Goal: Task Accomplishment & Management: Use online tool/utility

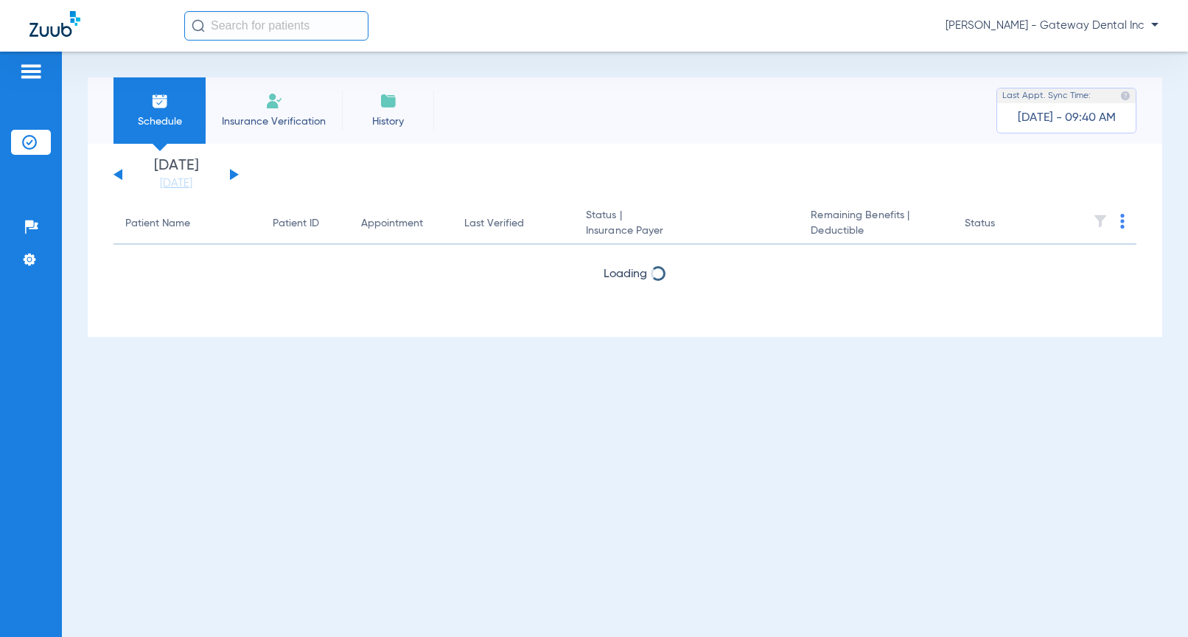
click at [1129, 29] on span "Jessica Sarmiento - Gateway Dental Inc" at bounding box center [1052, 25] width 213 height 15
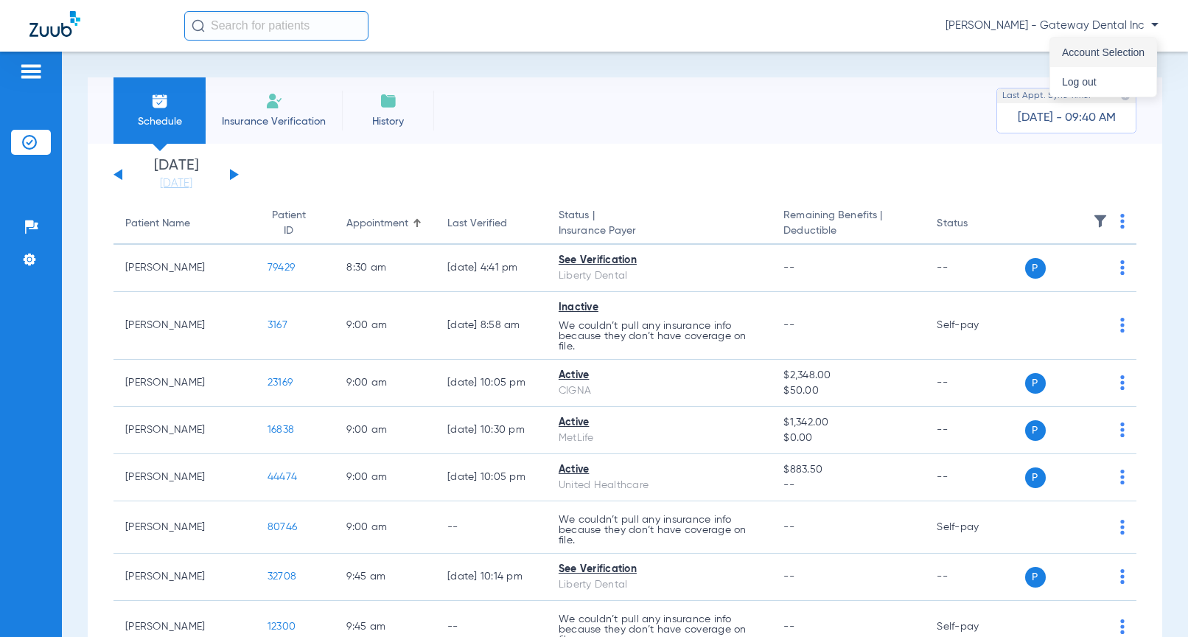
click at [1092, 53] on span "Account Selection" at bounding box center [1103, 52] width 83 height 10
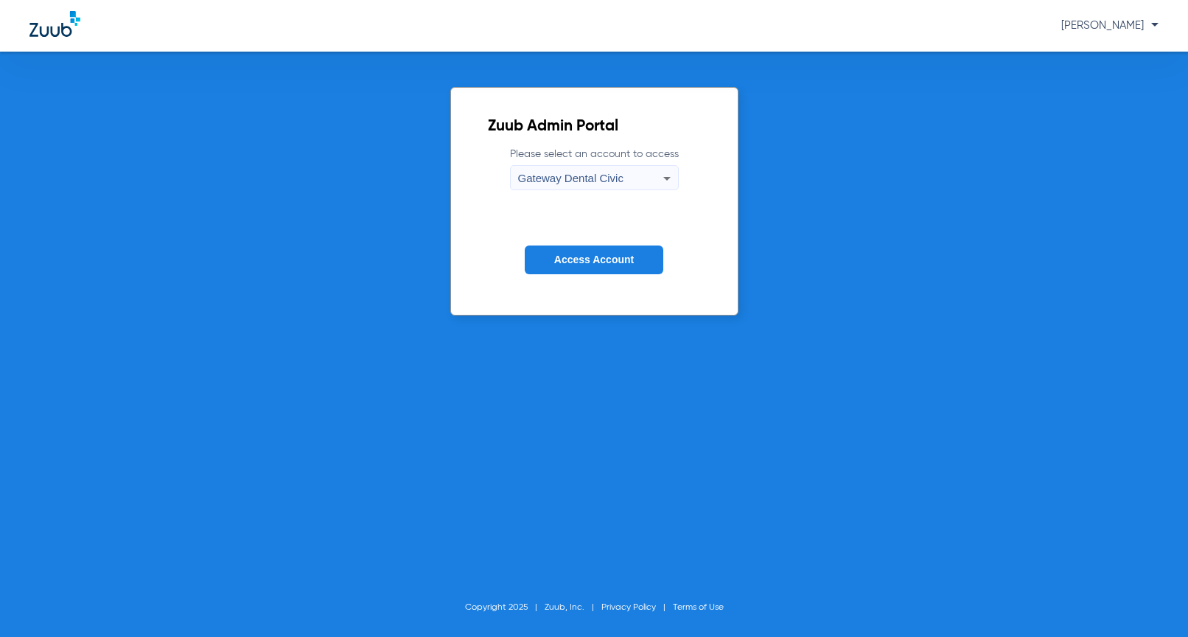
click at [618, 173] on span "Gateway Dental Civic" at bounding box center [570, 178] width 105 height 13
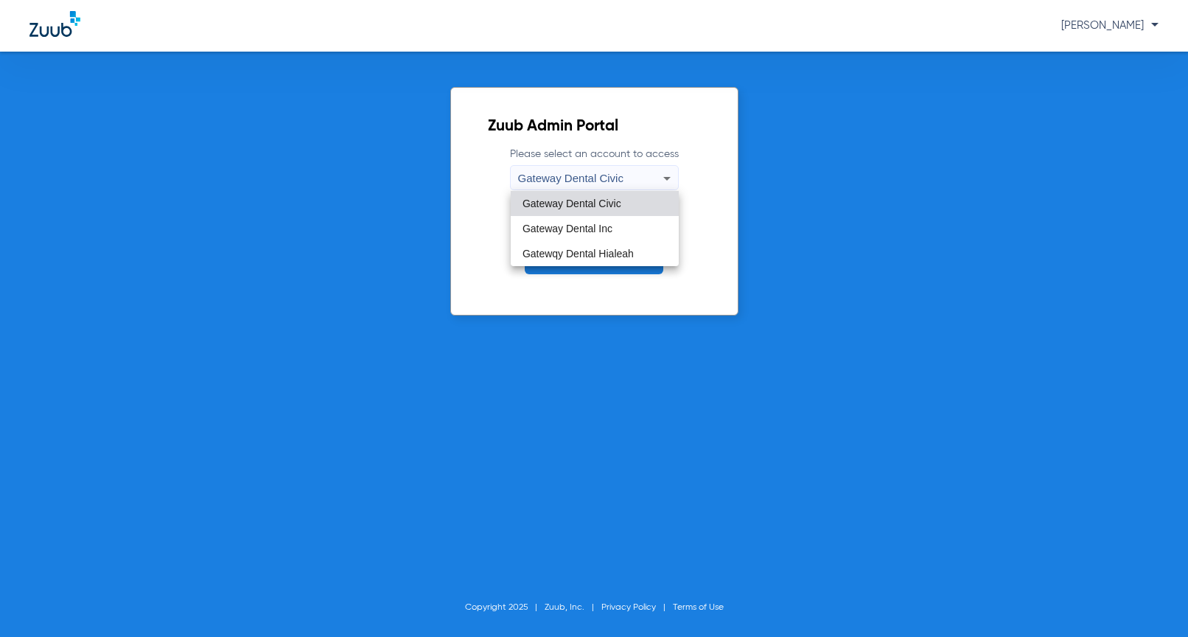
click at [601, 254] on span "Gatewqy Dental Hialeah" at bounding box center [578, 253] width 111 height 10
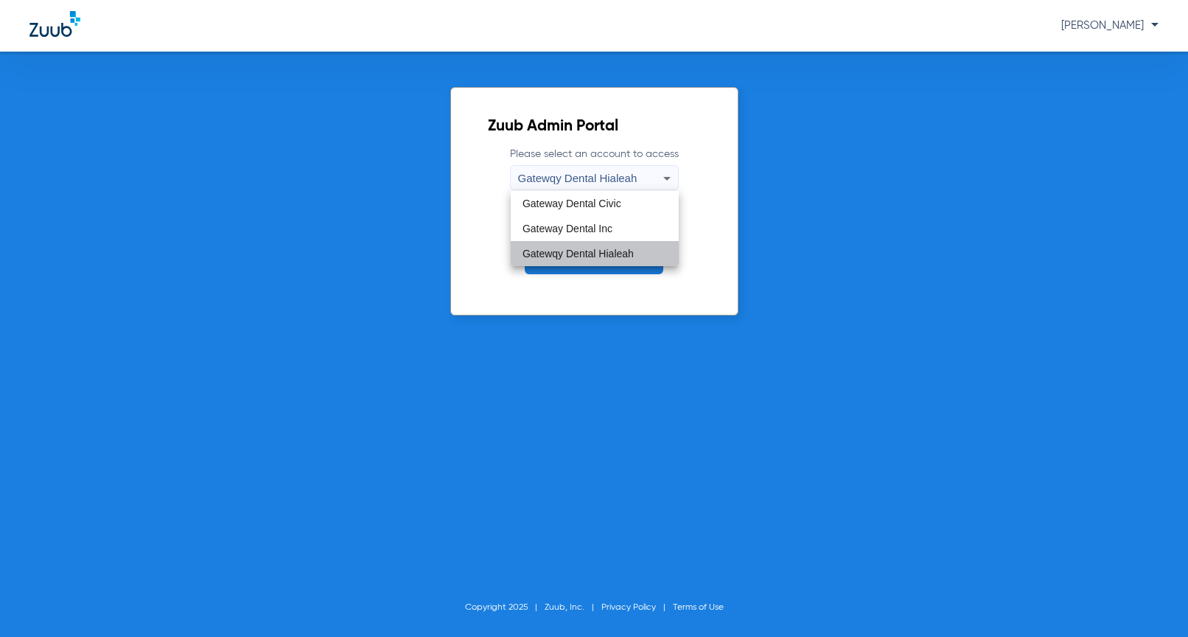
click at [595, 254] on span "Access Account" at bounding box center [594, 260] width 80 height 12
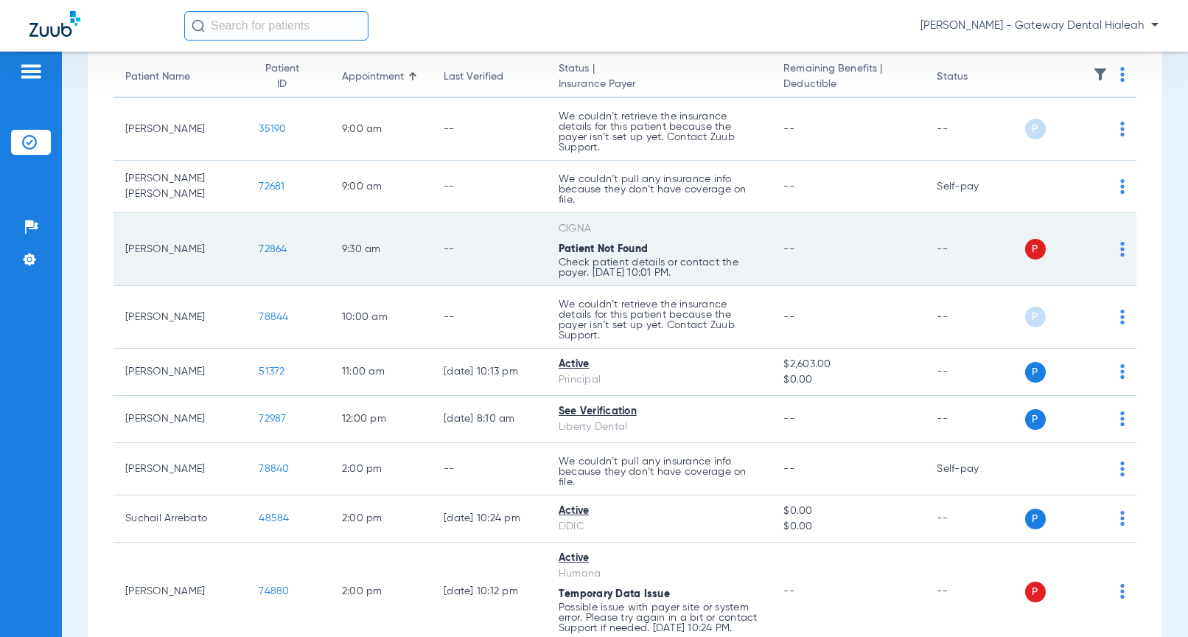
scroll to position [147, 0]
click at [265, 243] on span "72864" at bounding box center [273, 248] width 28 height 10
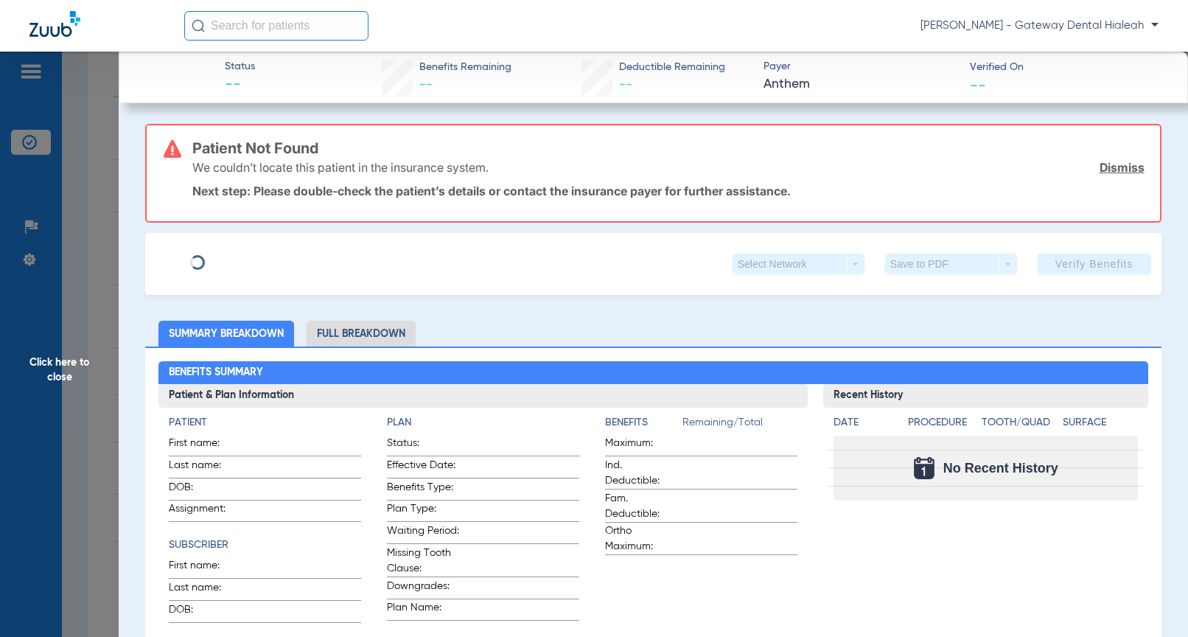
type input "Jose"
type input "Pita"
type input "08/21/1964"
type input "799470814"
type input "4700131"
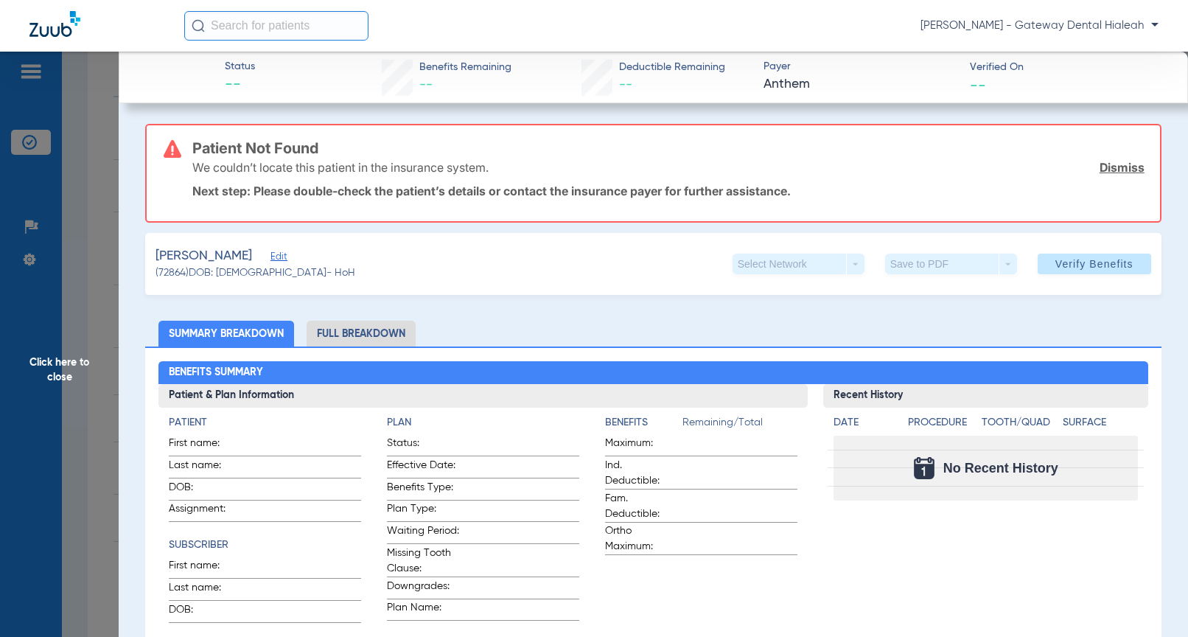
click at [270, 253] on span "Edit" at bounding box center [276, 258] width 13 height 14
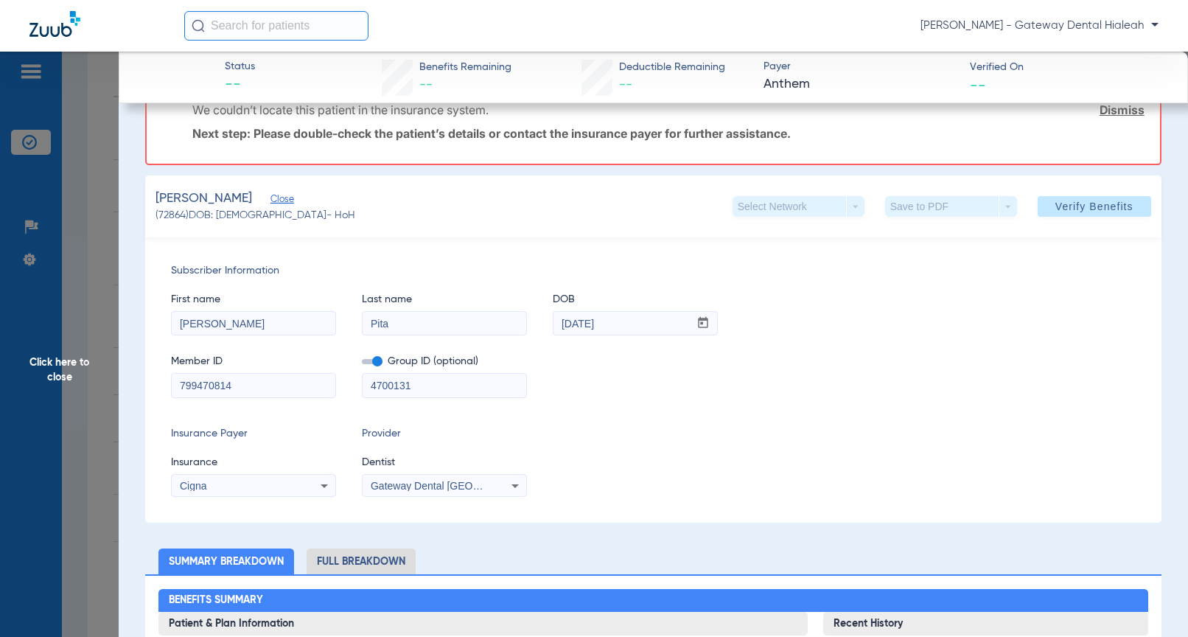
scroll to position [221, 0]
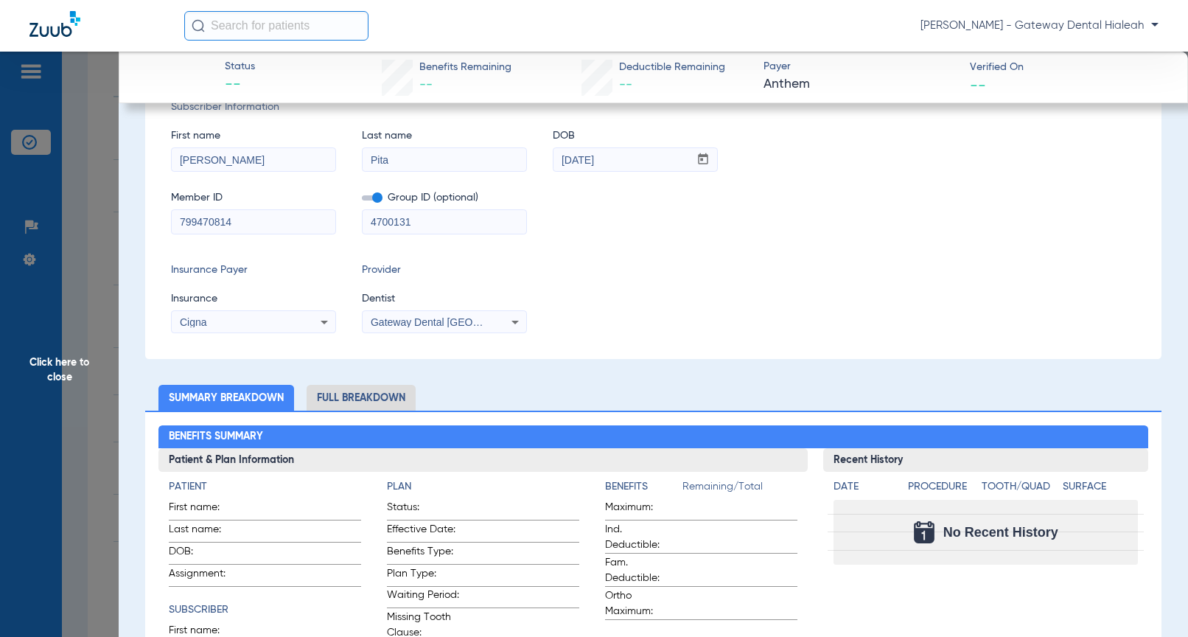
click at [448, 318] on span "Gateway Dental Miami 1184925653" at bounding box center [493, 322] width 244 height 12
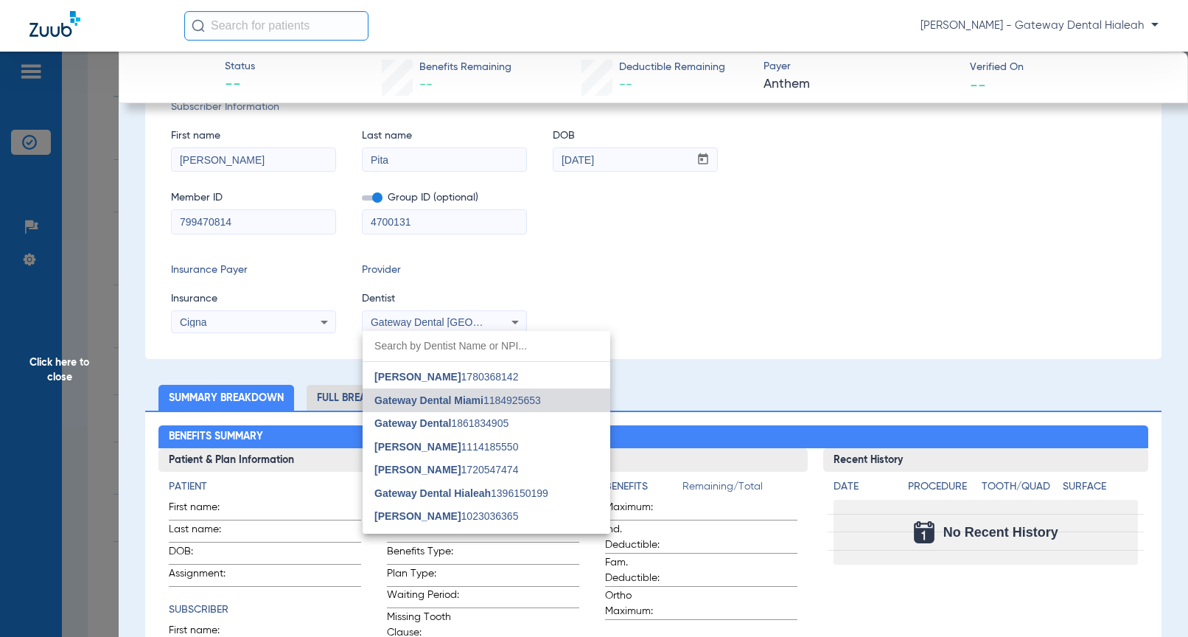
scroll to position [60, 0]
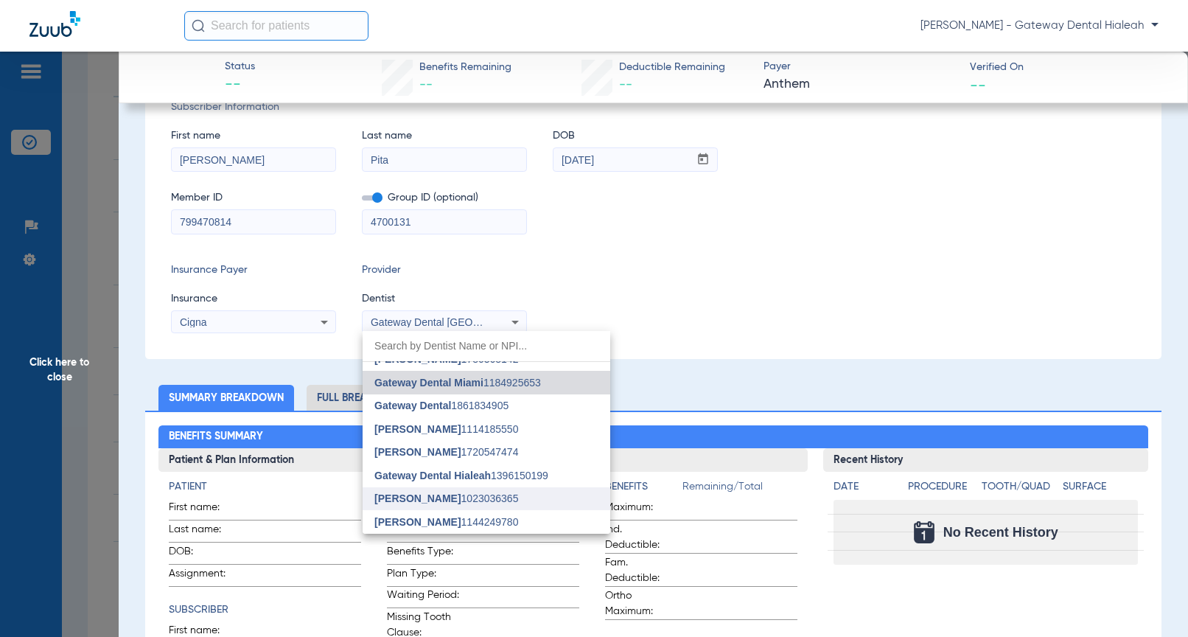
click at [439, 495] on span "[PERSON_NAME]" at bounding box center [417, 498] width 86 height 12
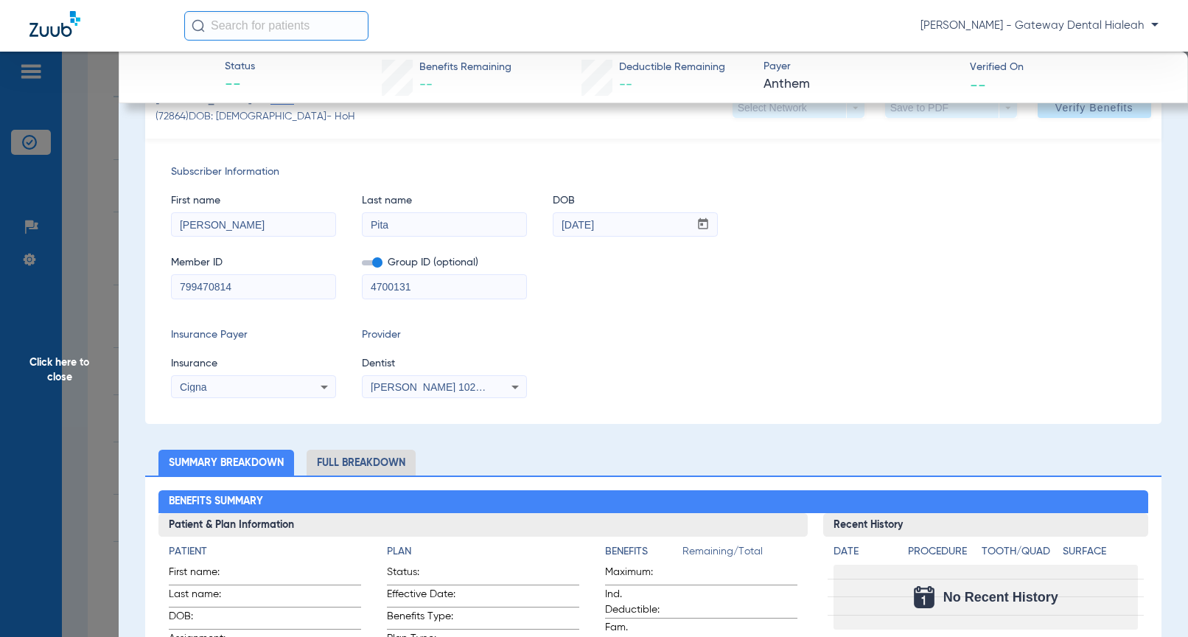
scroll to position [74, 0]
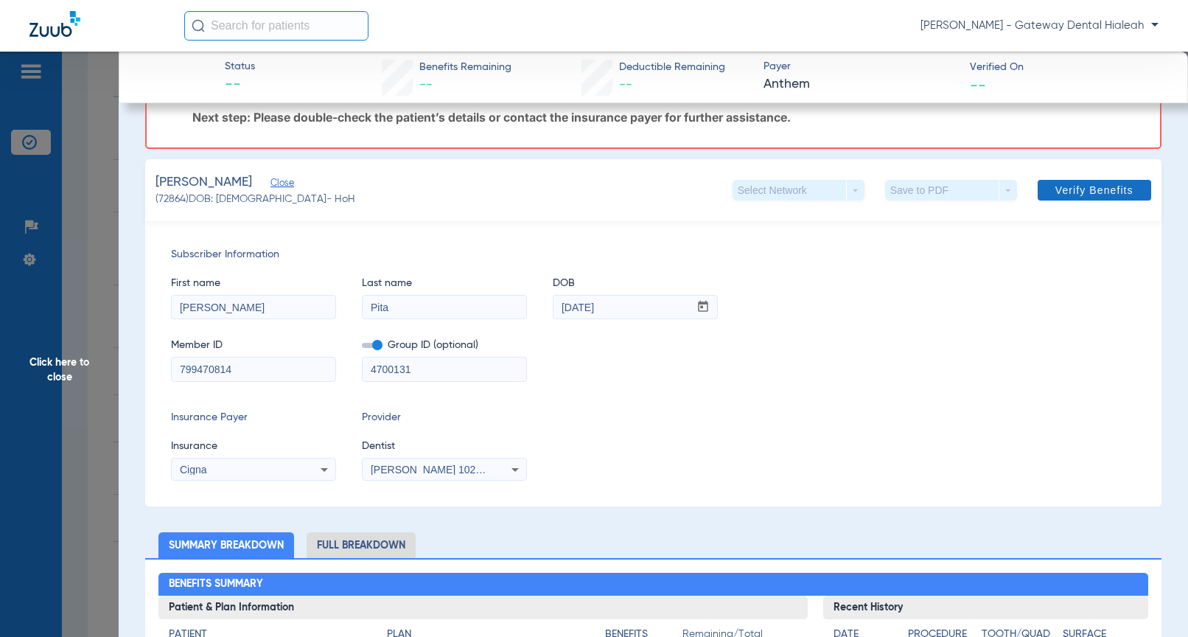
click at [1072, 194] on span "Verify Benefits" at bounding box center [1094, 190] width 78 height 12
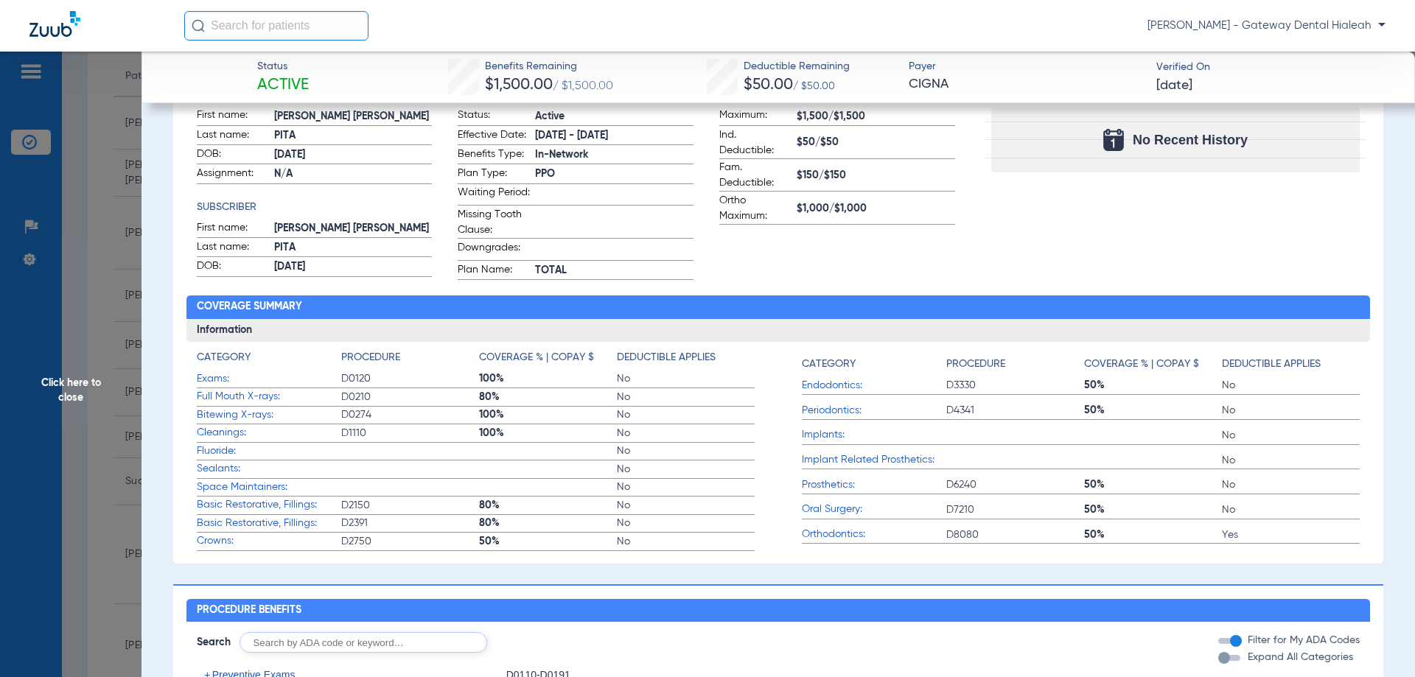
scroll to position [516, 0]
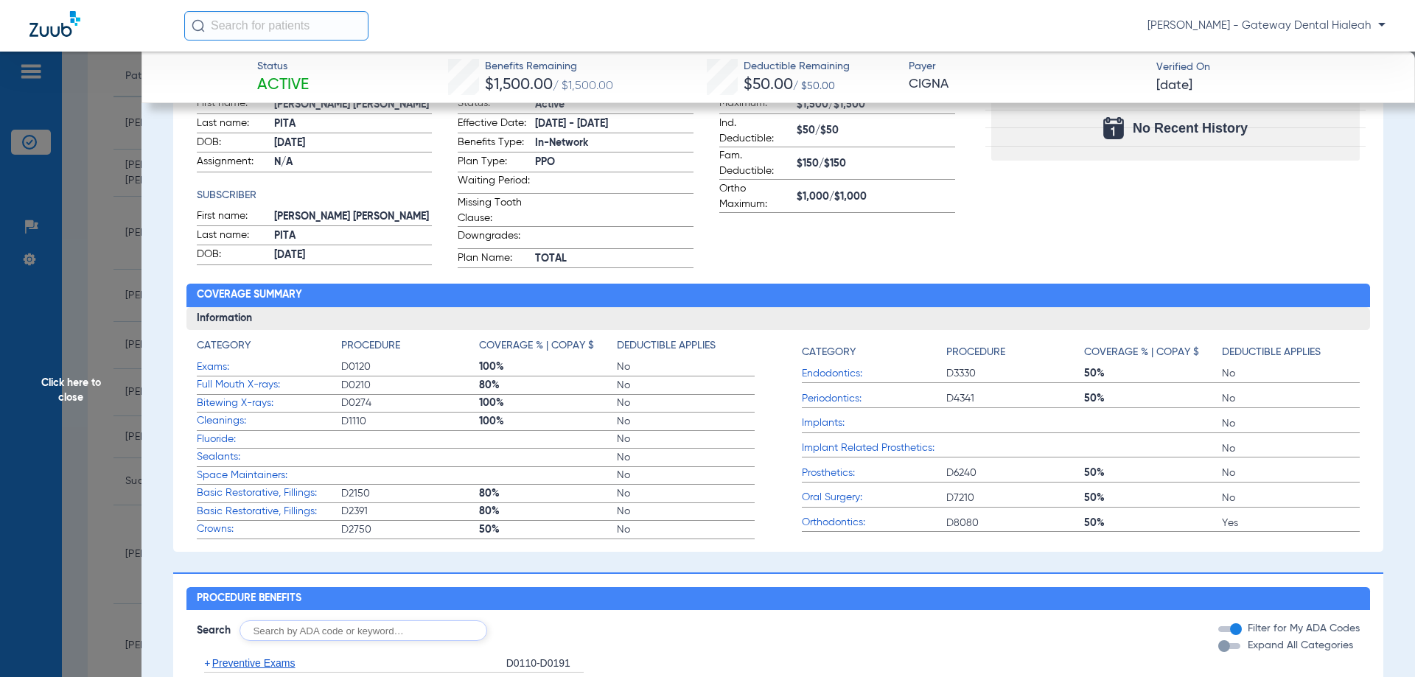
click at [1024, 254] on div "Recent History Date Procedure Tooth/Quad Surface No Recent History" at bounding box center [1176, 156] width 390 height 224
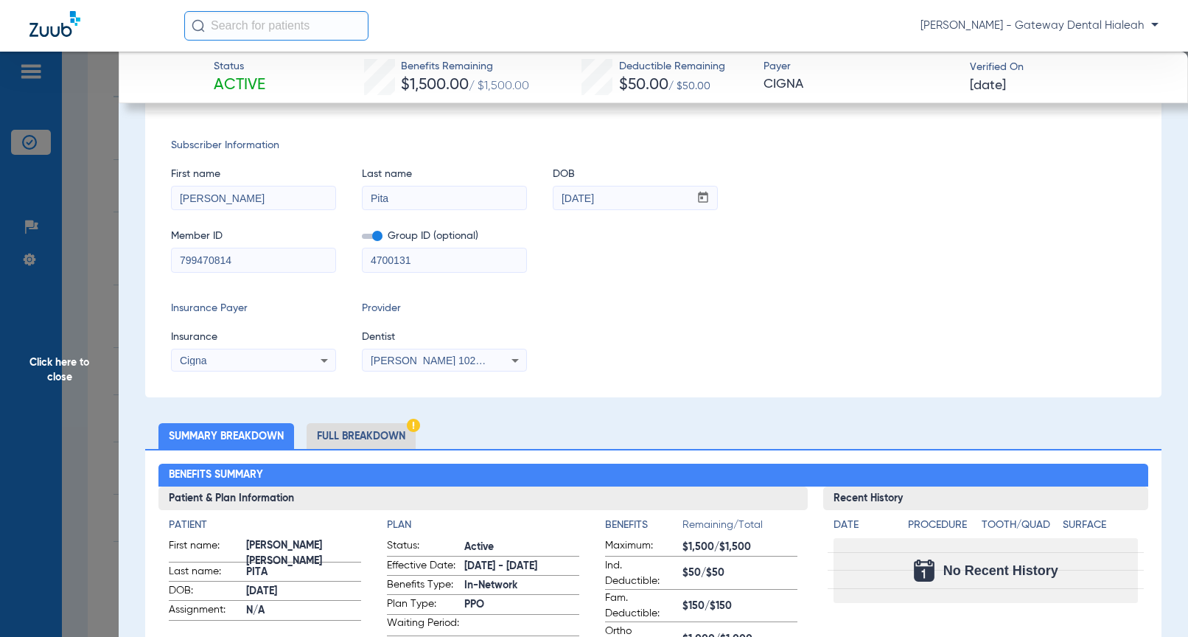
scroll to position [0, 0]
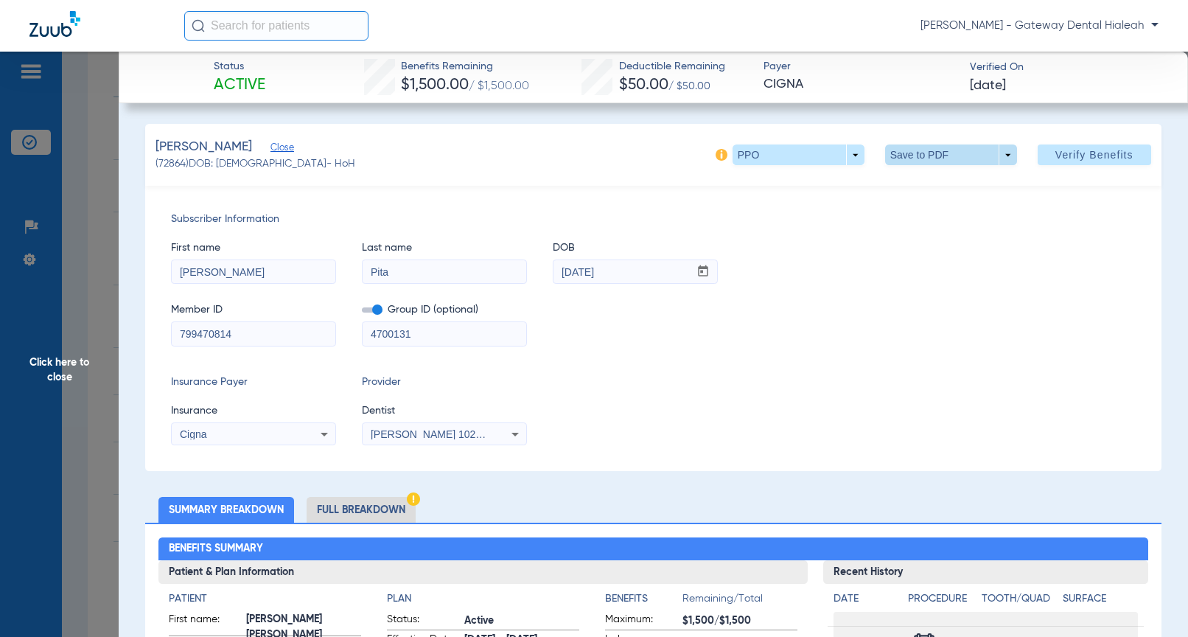
click at [894, 153] on span at bounding box center [951, 154] width 132 height 21
click at [916, 181] on span "Save to PDF" at bounding box center [945, 184] width 58 height 10
click at [355, 513] on li "Full Breakdown" at bounding box center [361, 510] width 109 height 26
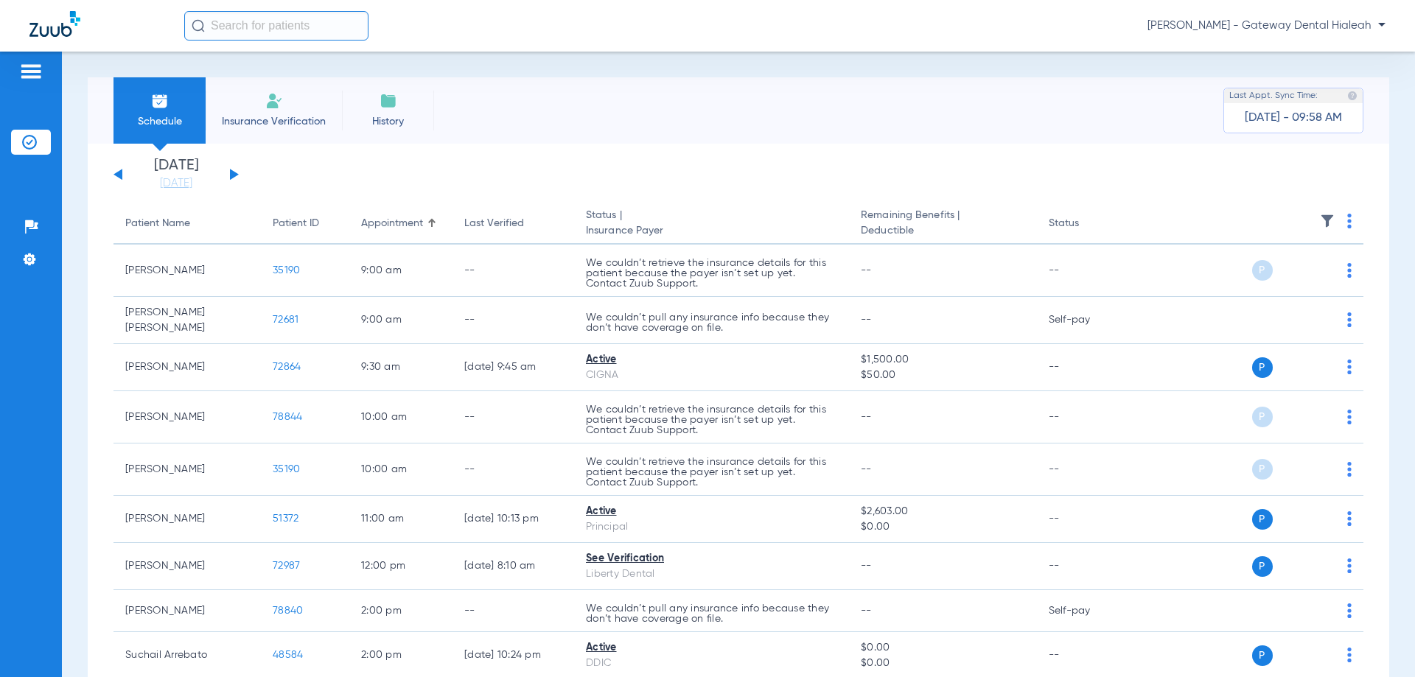
click at [1321, 24] on span "[PERSON_NAME] - Gateway Dental Hialeah" at bounding box center [1266, 25] width 238 height 15
click at [1297, 52] on span "Account Selection" at bounding box center [1330, 52] width 83 height 10
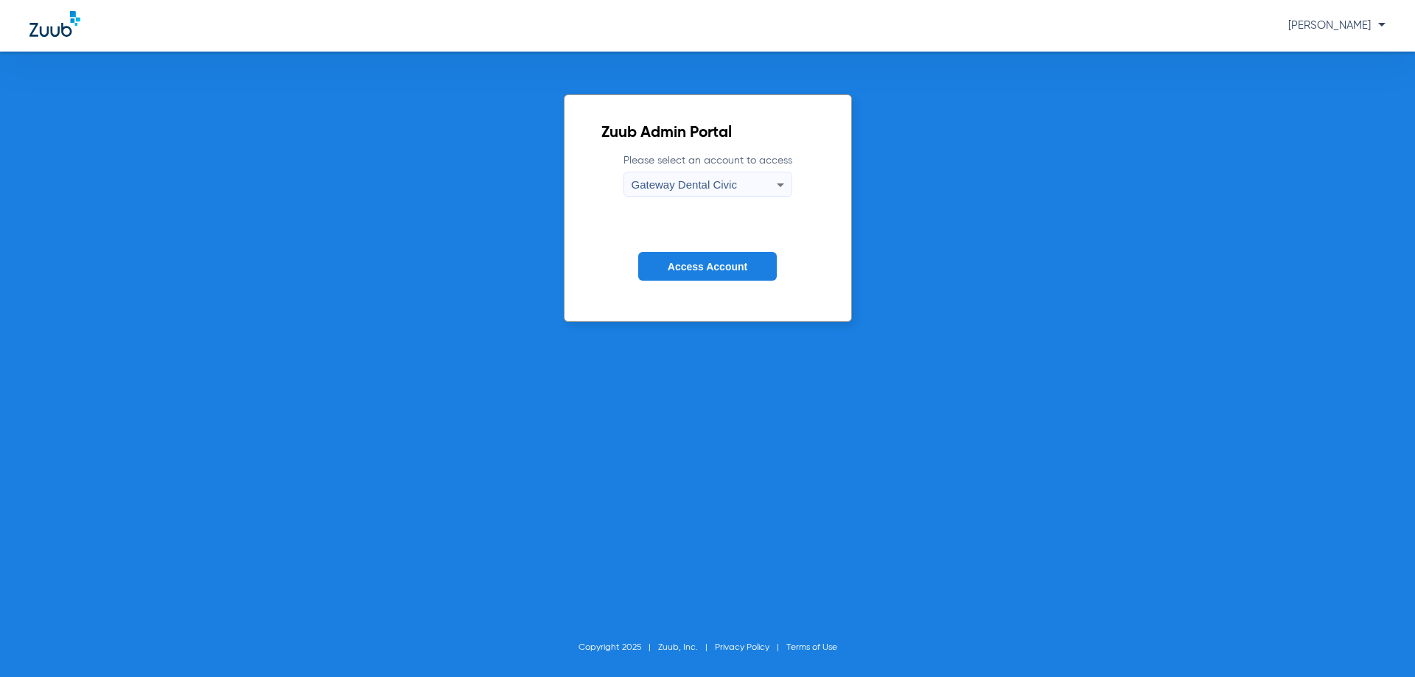
click at [747, 181] on div "Gateway Dental Civic" at bounding box center [704, 184] width 145 height 25
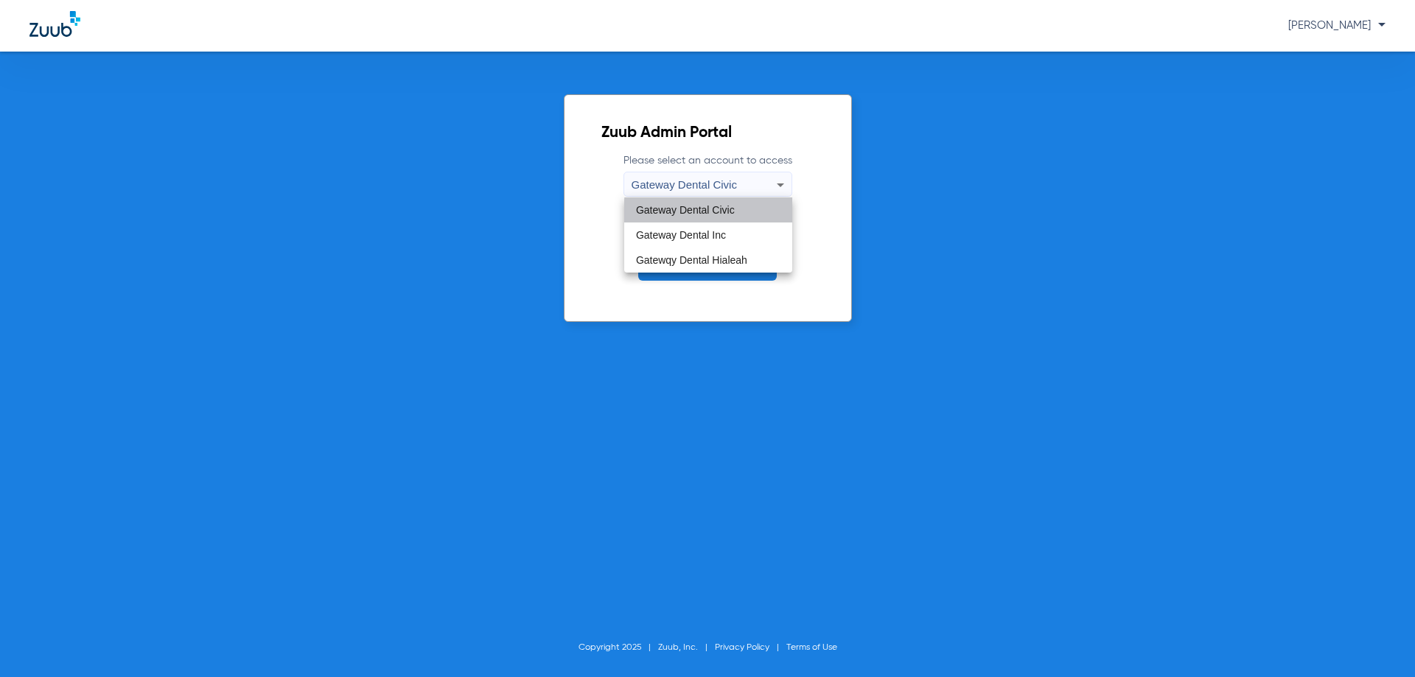
click at [724, 212] on span "Gateway Dental Civic" at bounding box center [685, 210] width 99 height 10
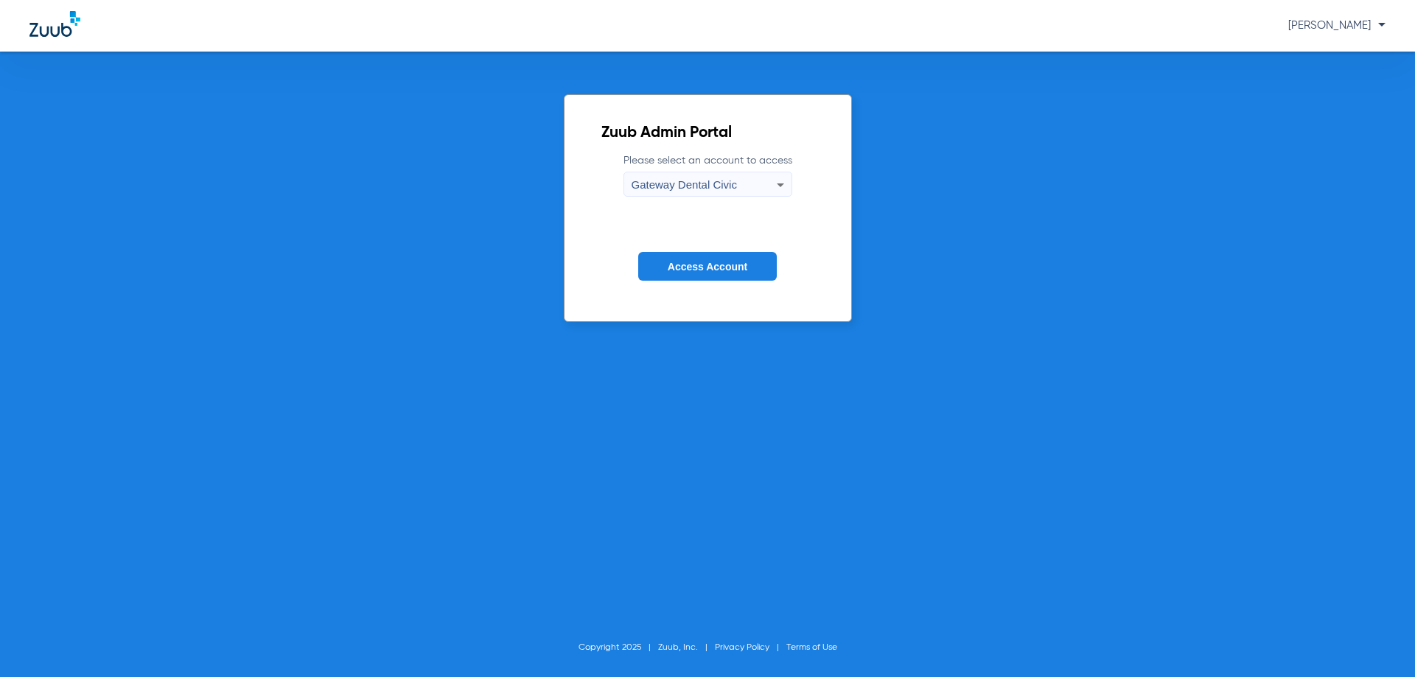
click at [696, 269] on span "Access Account" at bounding box center [708, 267] width 80 height 12
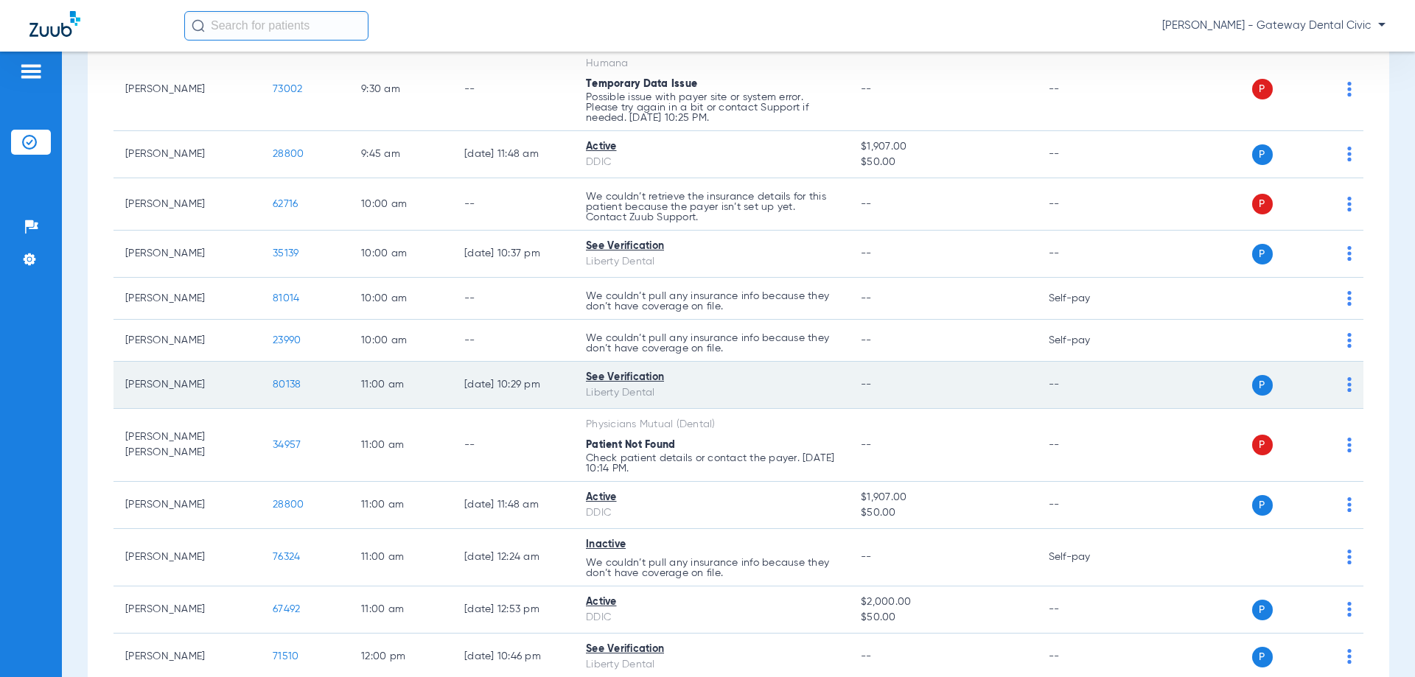
scroll to position [590, 0]
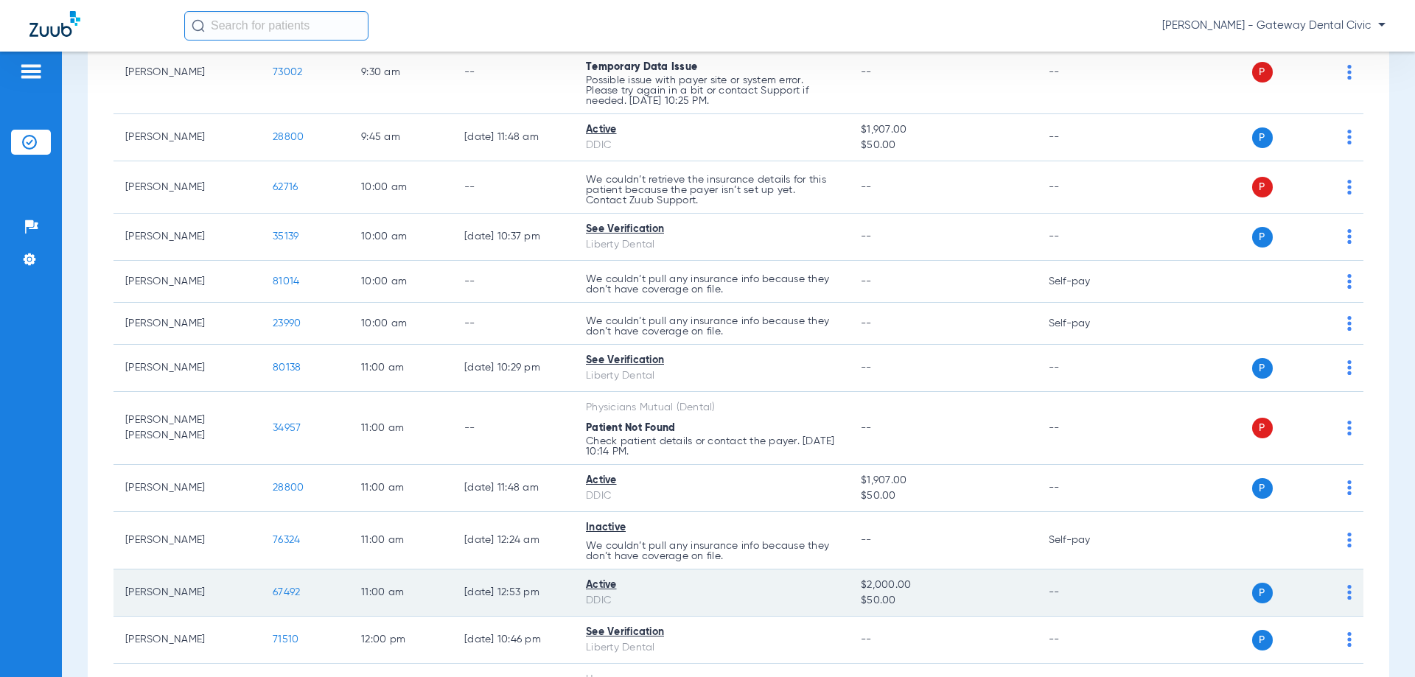
click at [277, 593] on span "67492" at bounding box center [286, 592] width 27 height 10
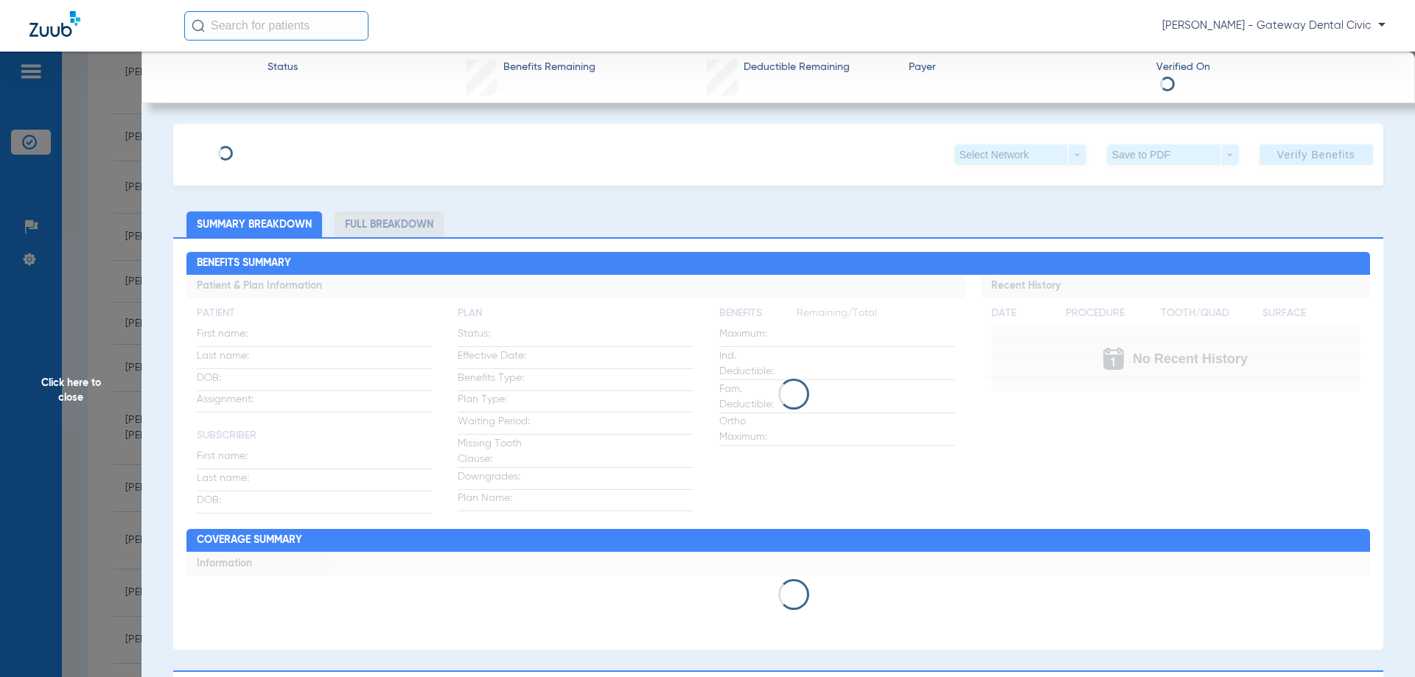
type input "[PERSON_NAME]"
type input "[DATE]"
type input "117163691601"
type input "1908300001"
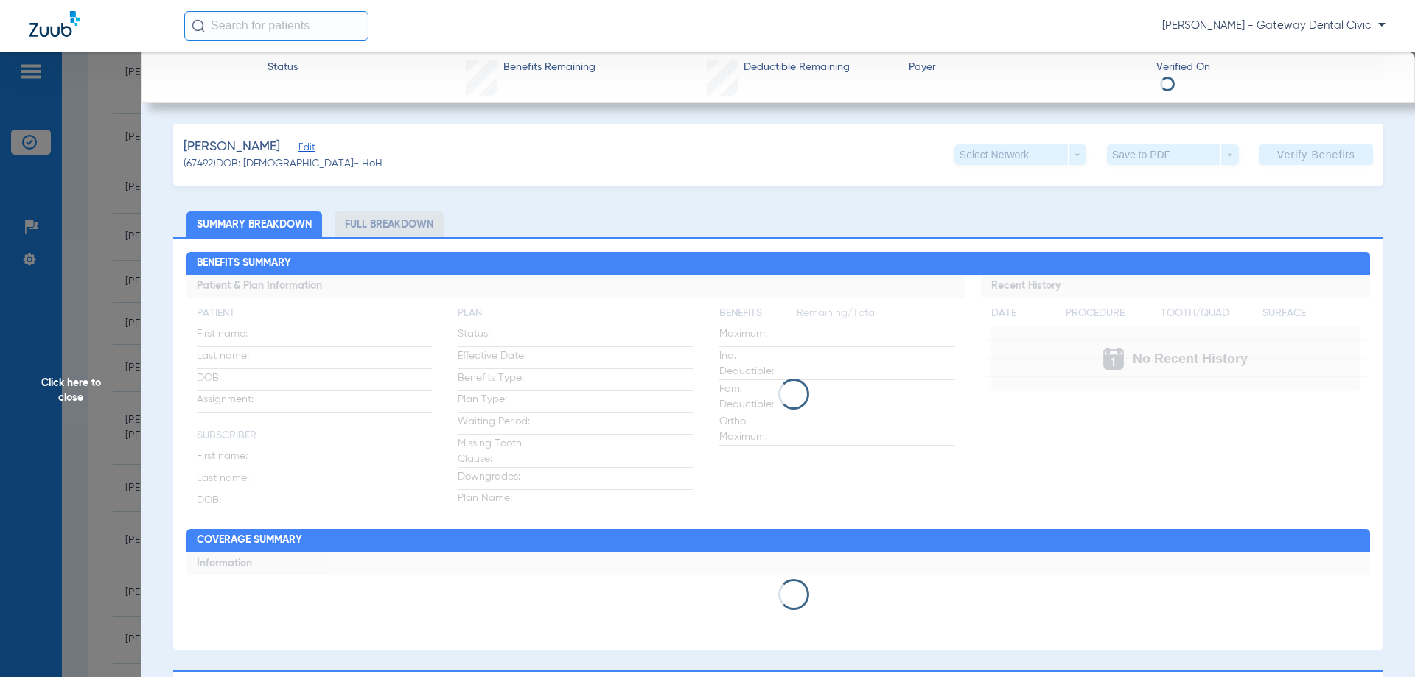
click at [312, 146] on span "Edit" at bounding box center [304, 149] width 13 height 14
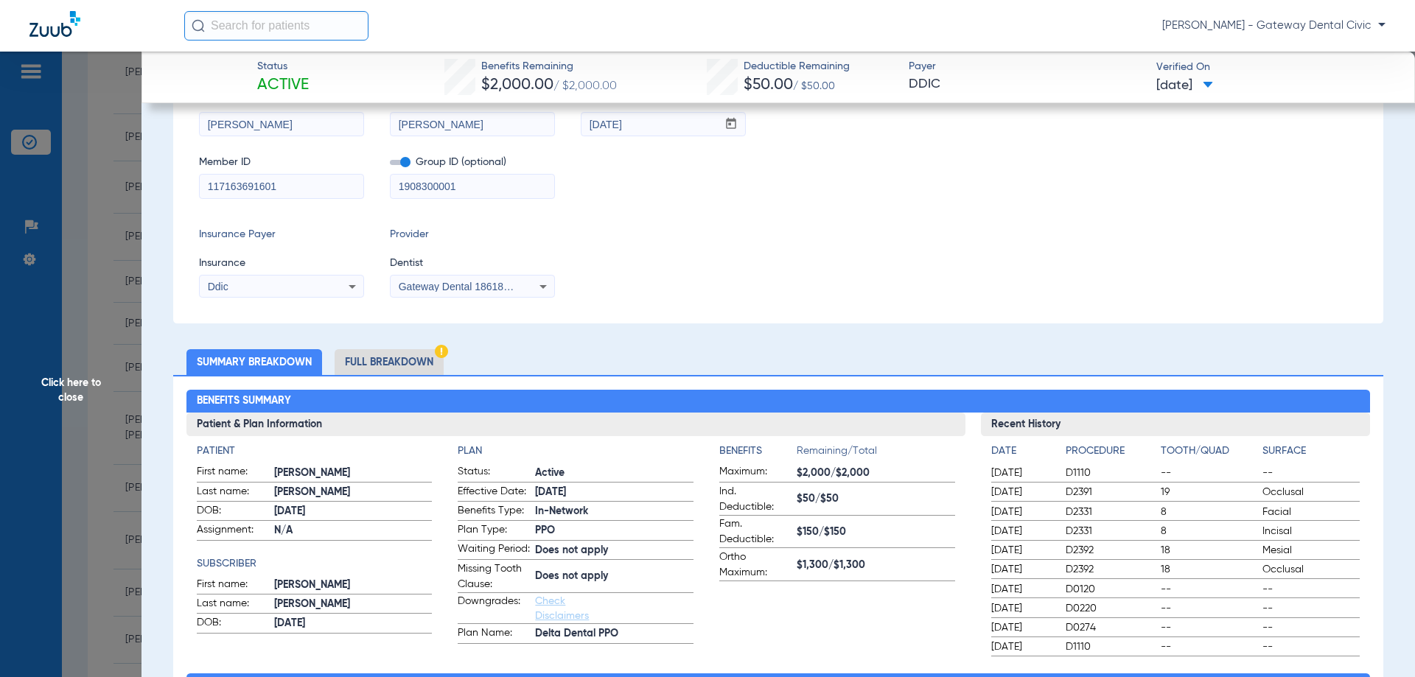
scroll to position [0, 0]
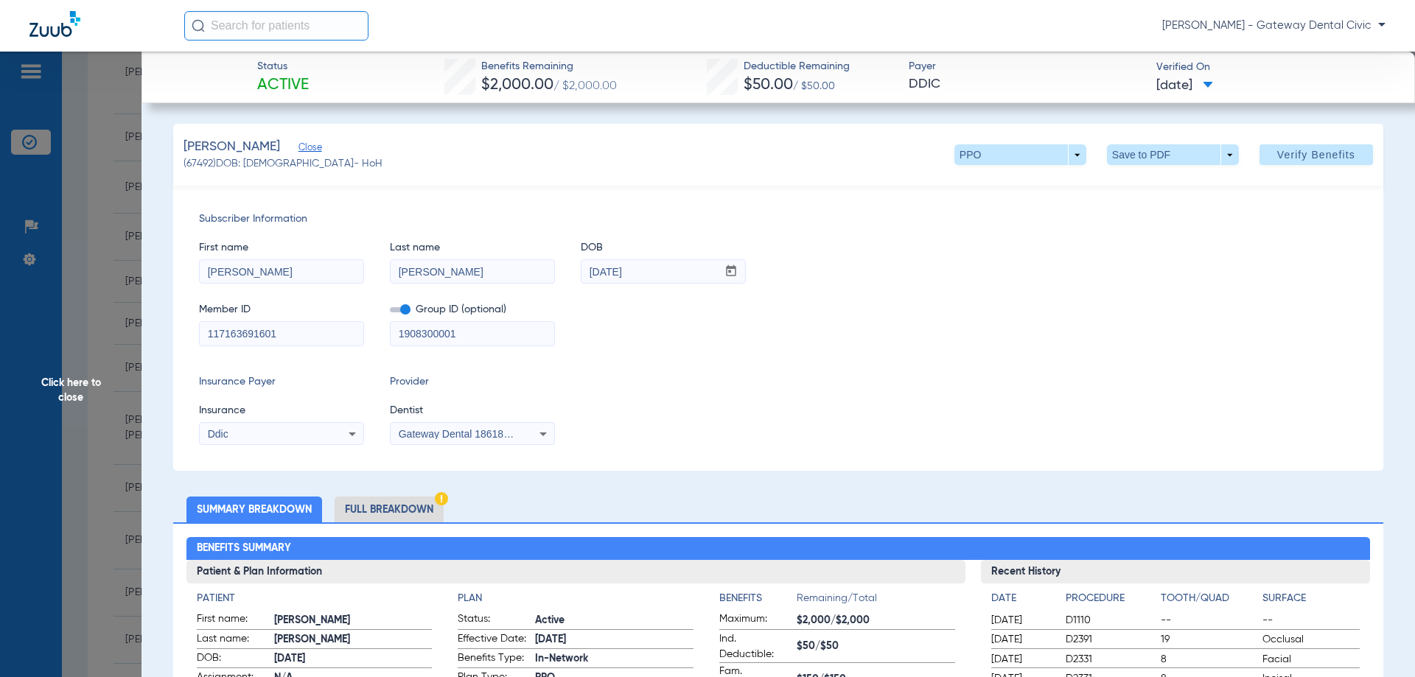
click at [469, 439] on div "Gateway Dental 1861834905" at bounding box center [473, 434] width 164 height 18
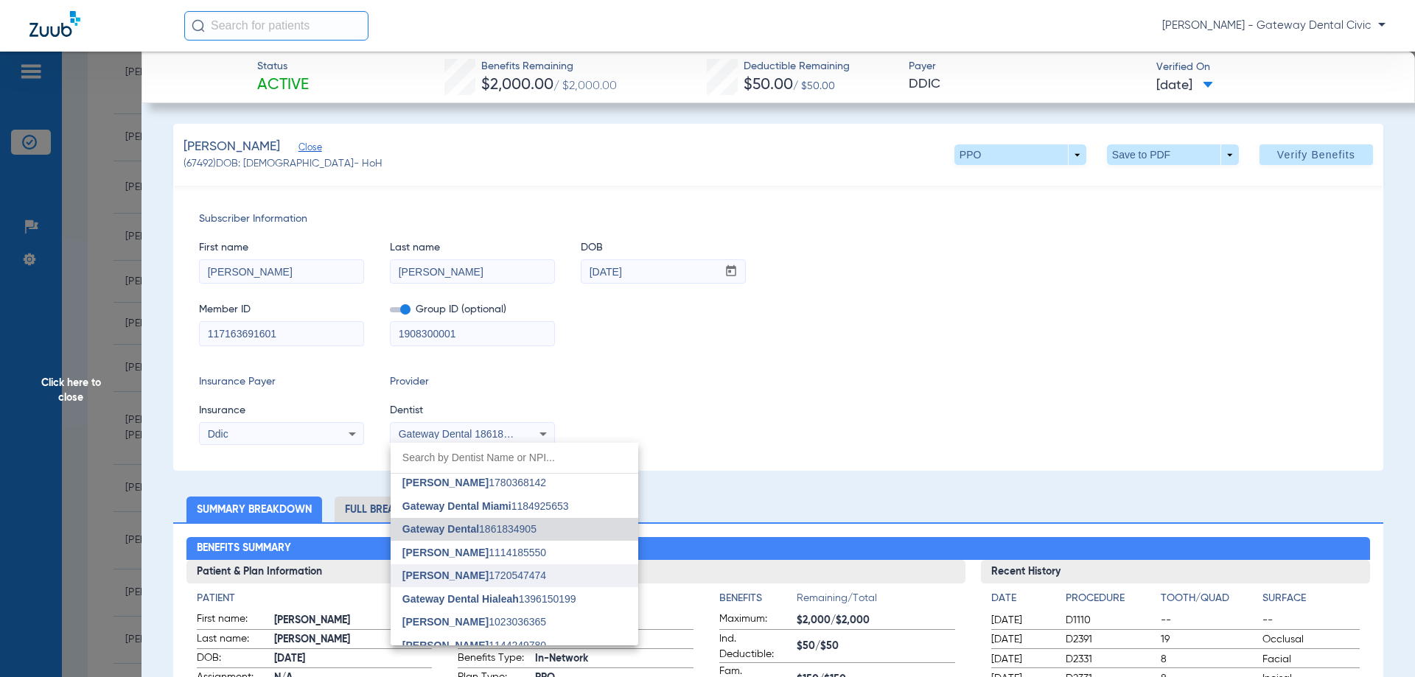
scroll to position [60, 0]
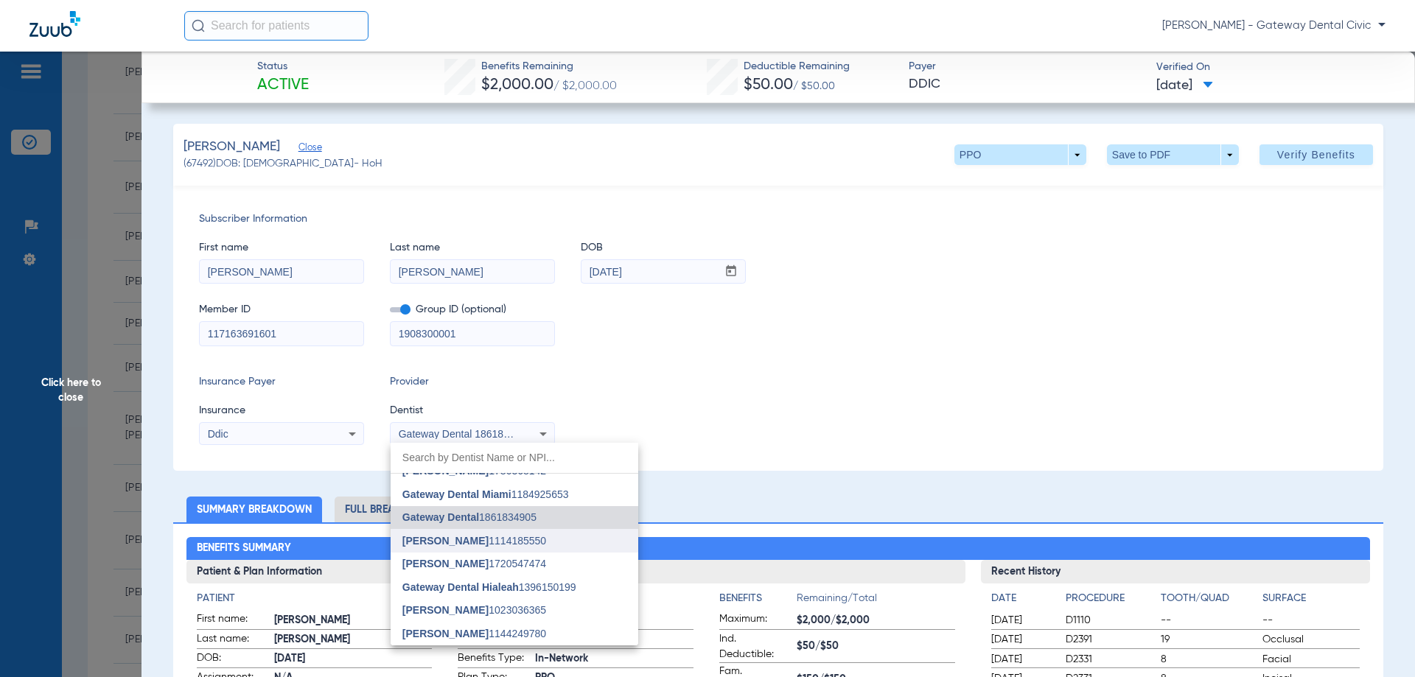
click at [489, 541] on span "[PERSON_NAME] 1114185550" at bounding box center [474, 541] width 144 height 10
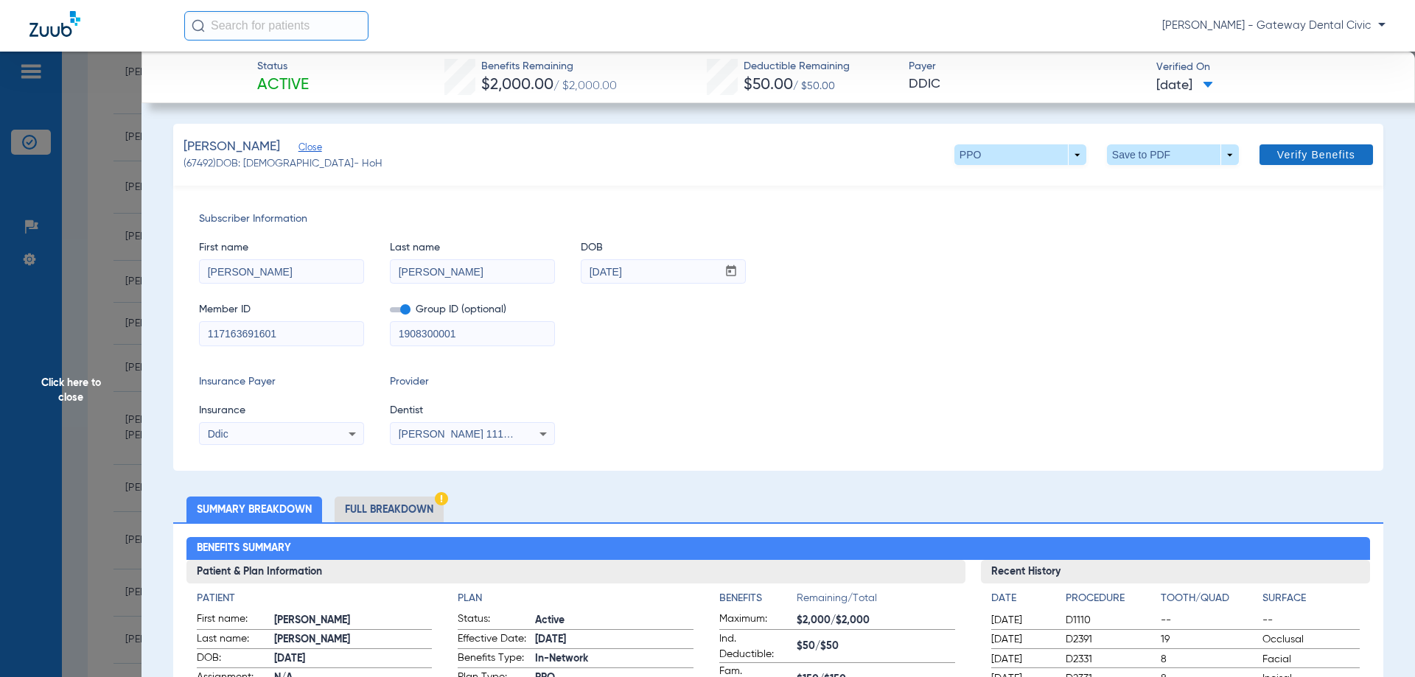
click at [1294, 154] on span "Verify Benefits" at bounding box center [1316, 155] width 78 height 12
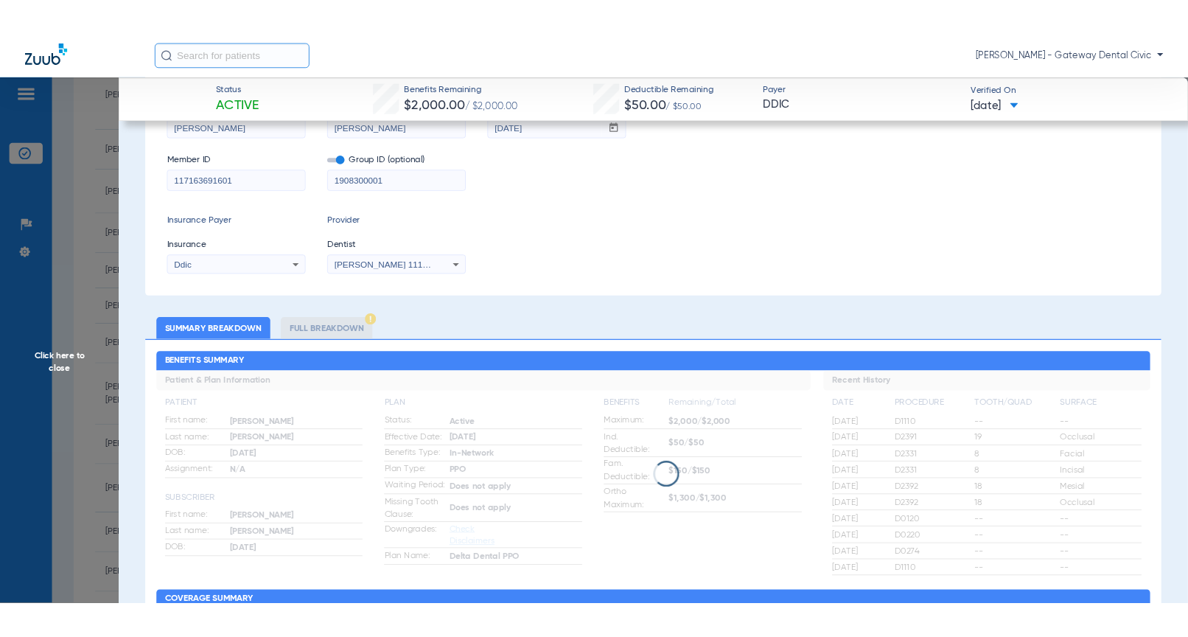
scroll to position [368, 0]
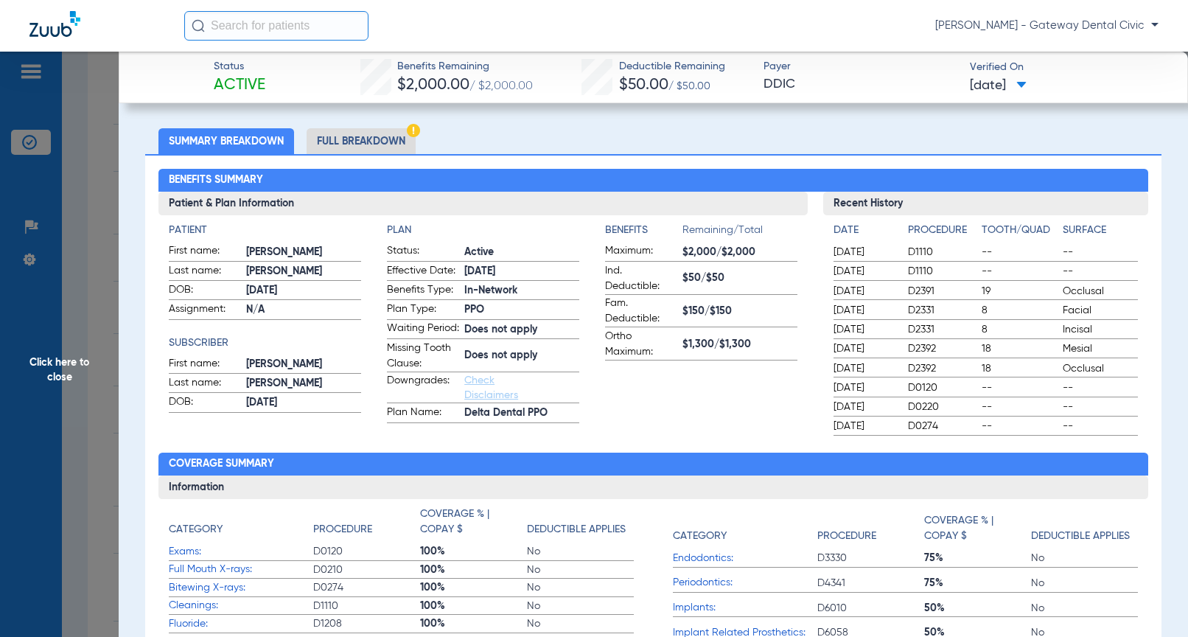
click at [93, 285] on span "Click here to close" at bounding box center [59, 370] width 119 height 637
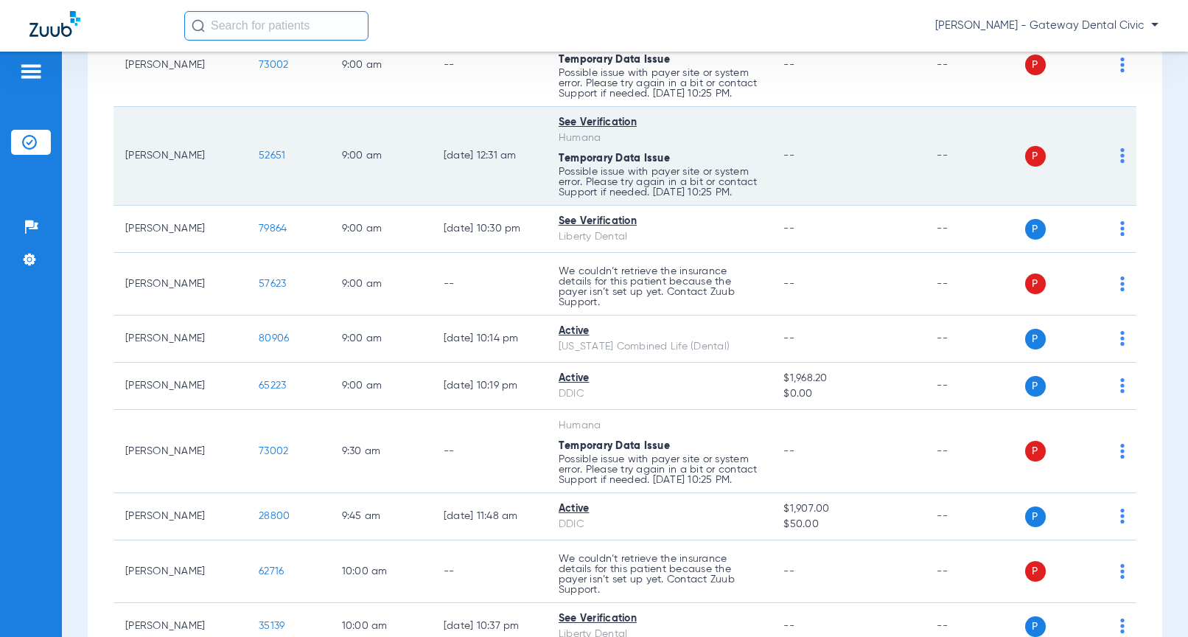
scroll to position [0, 0]
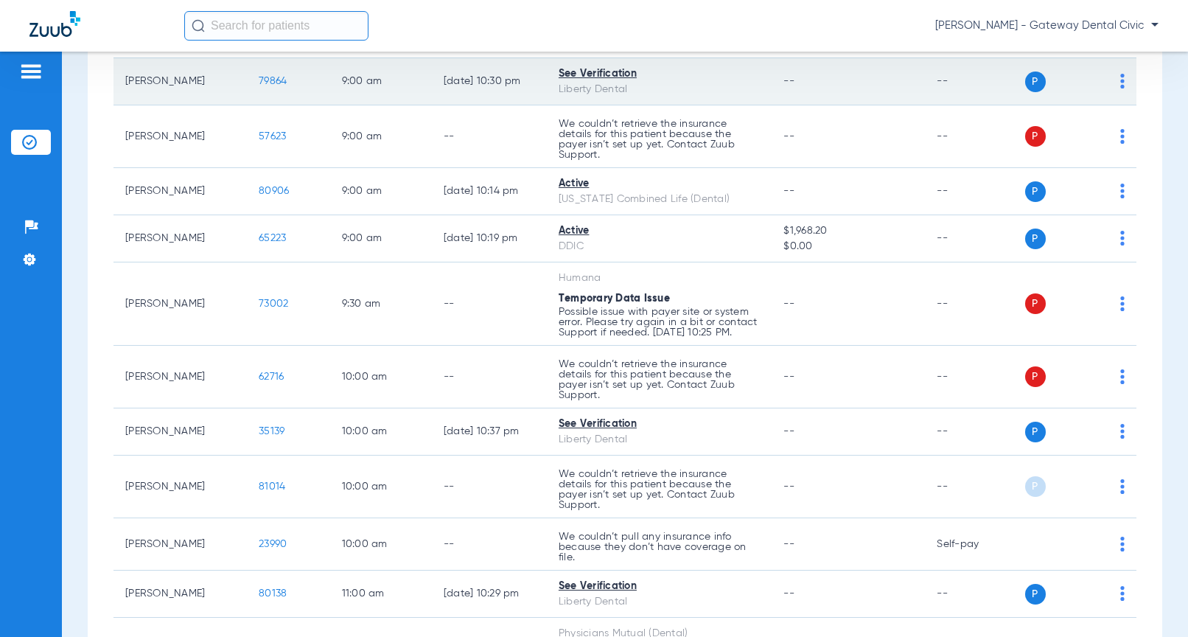
scroll to position [442, 0]
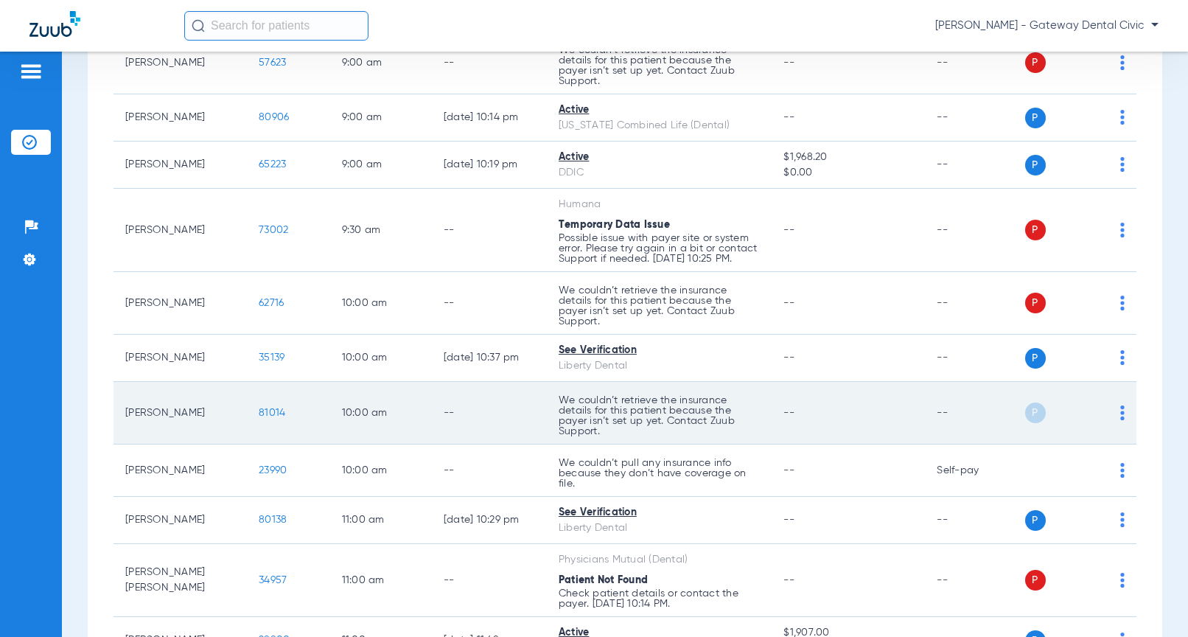
click at [263, 413] on span "81014" at bounding box center [272, 413] width 27 height 10
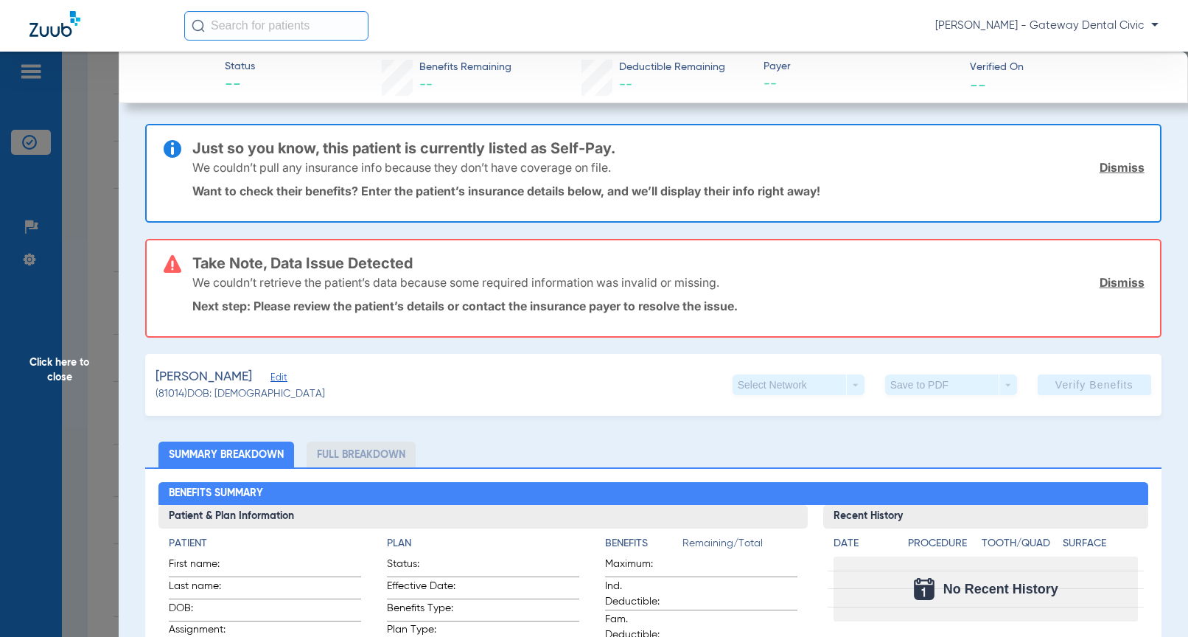
type input "Gabriella"
type input "Diaz"
type input "[DATE]"
click at [270, 379] on span "Edit" at bounding box center [276, 379] width 13 height 14
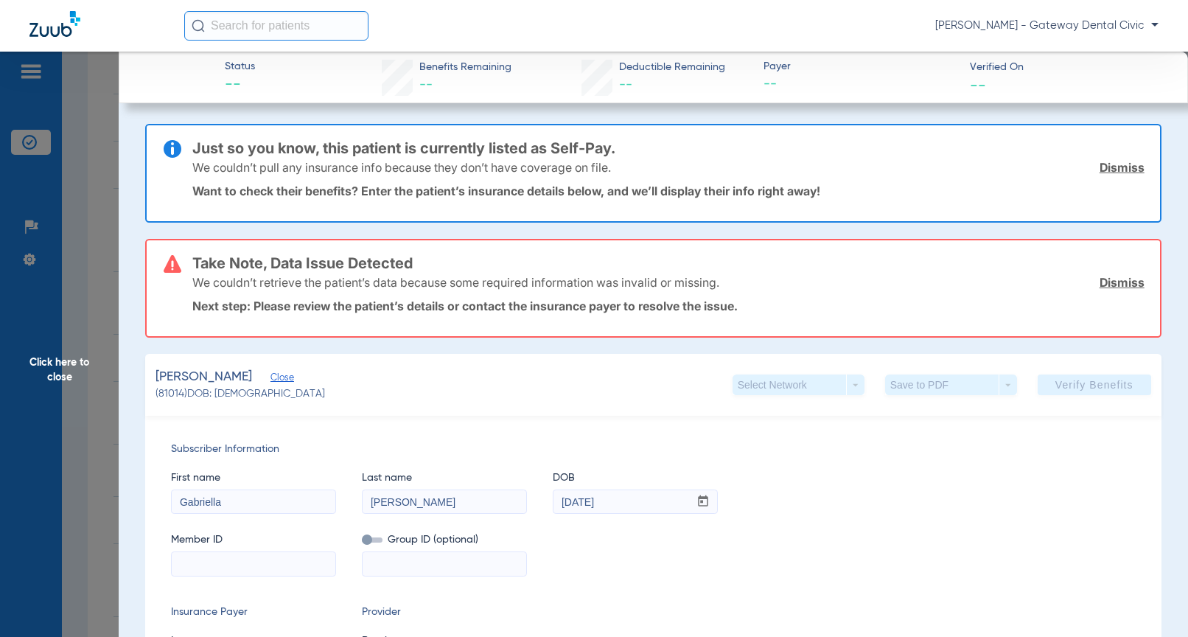
scroll to position [221, 0]
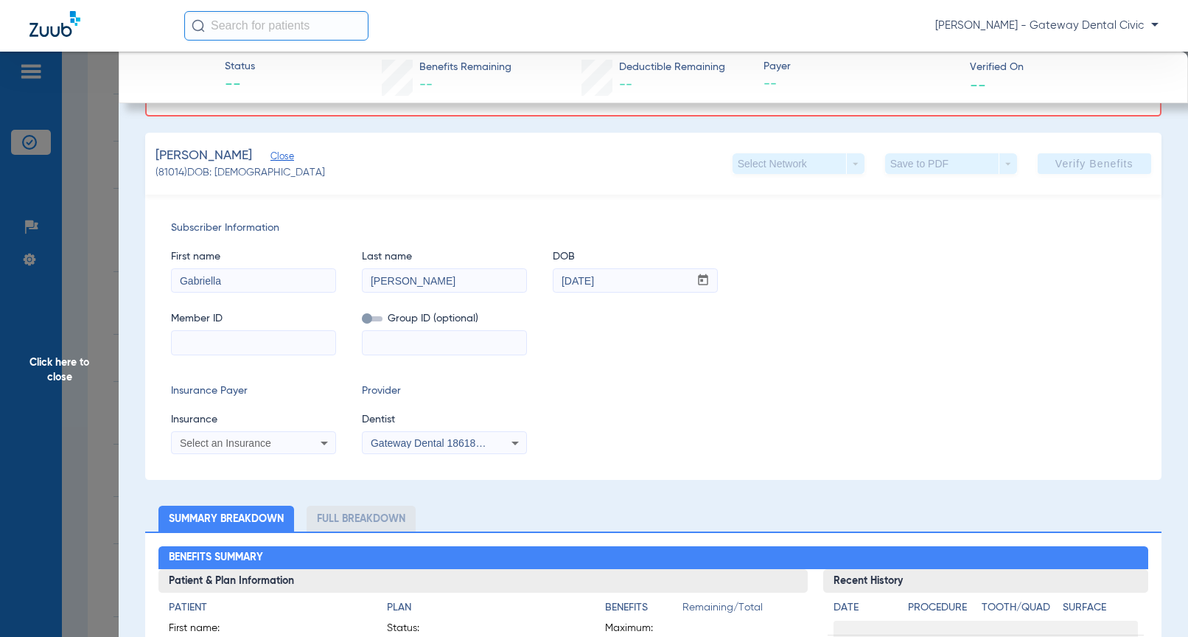
click at [99, 363] on span "Click here to close" at bounding box center [59, 370] width 119 height 637
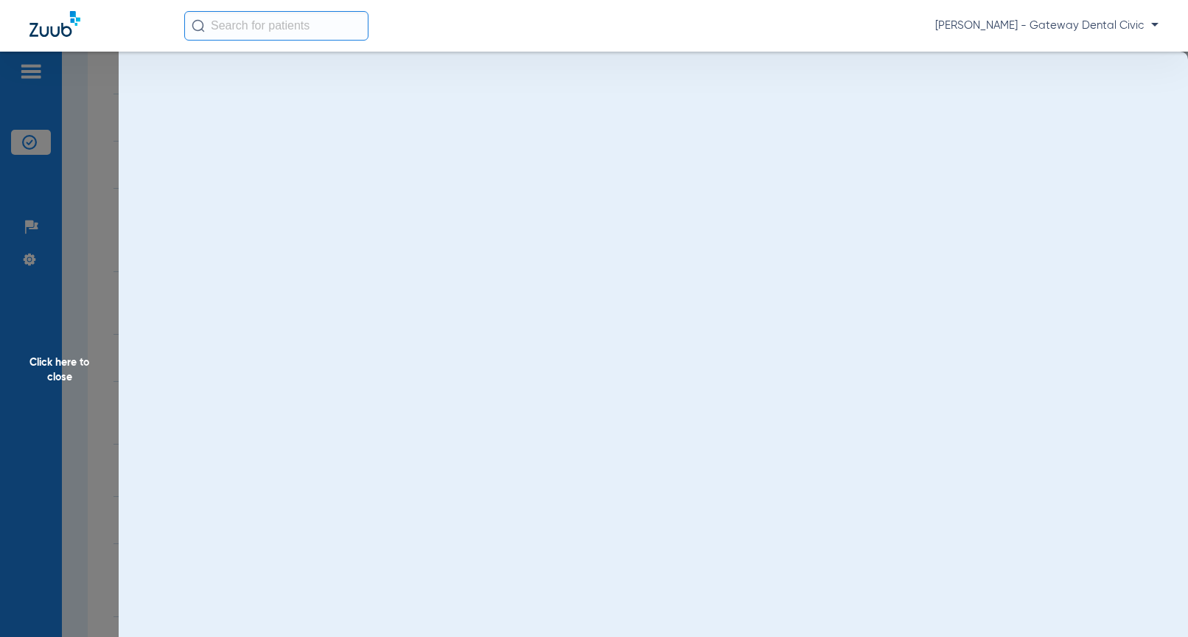
scroll to position [0, 0]
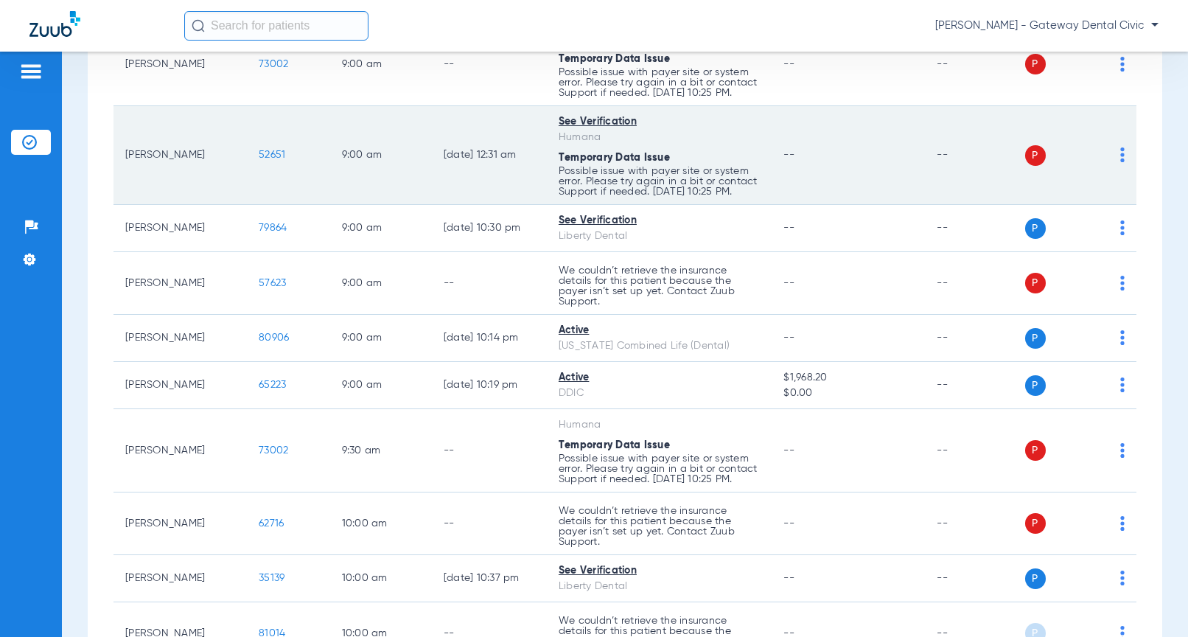
scroll to position [368, 0]
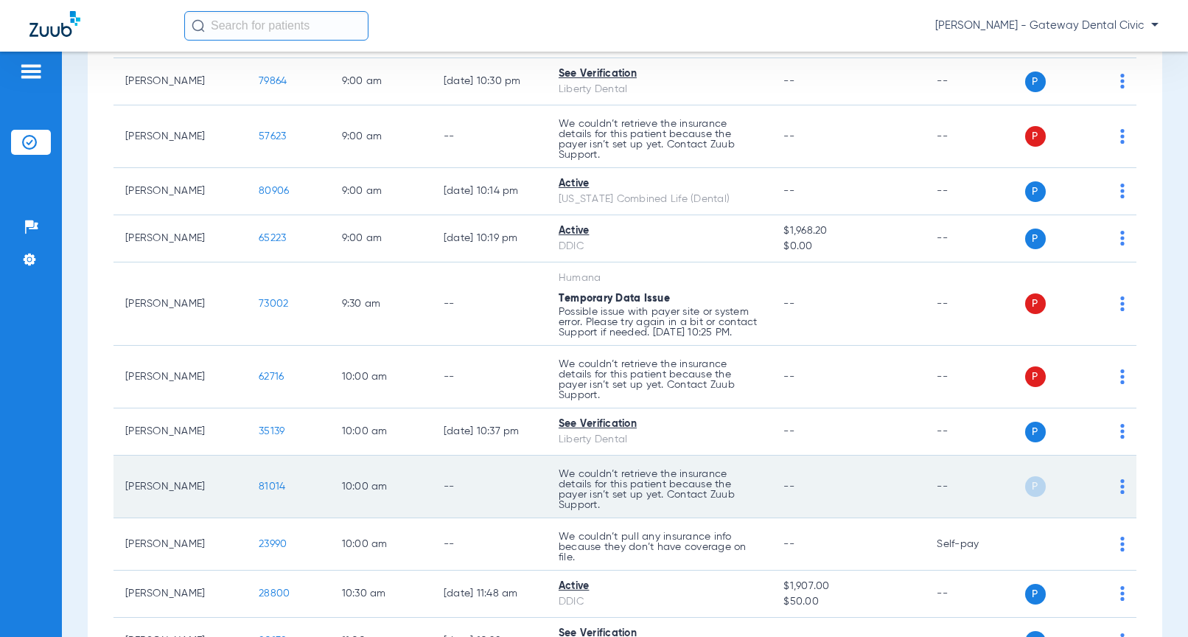
click at [266, 484] on span "81014" at bounding box center [272, 486] width 27 height 10
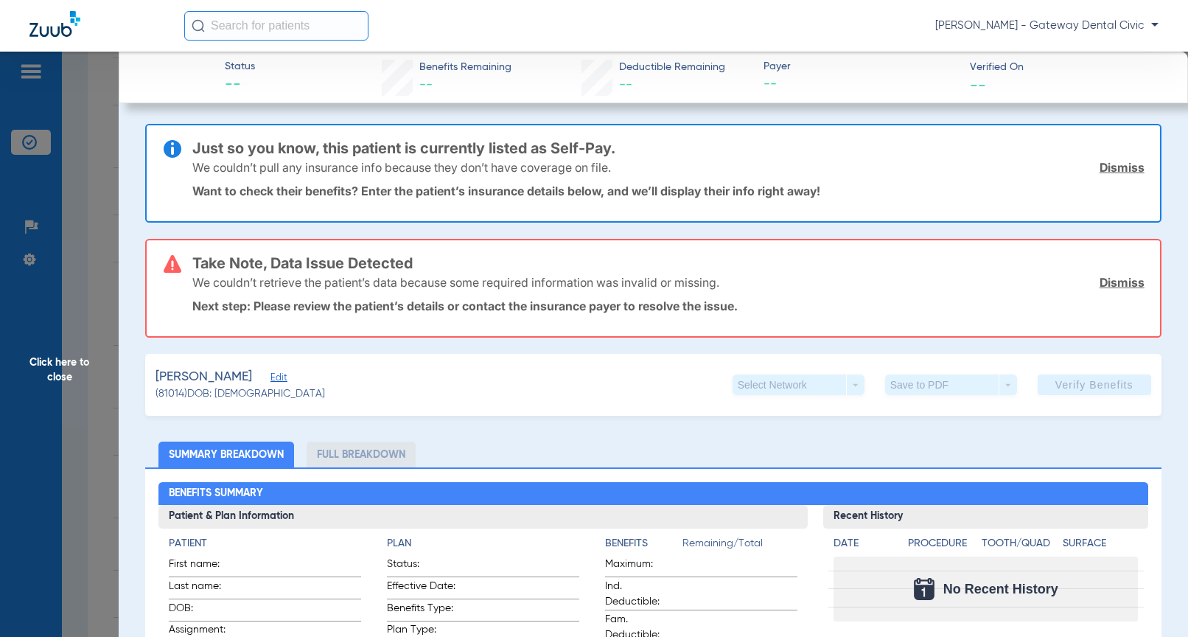
click at [270, 380] on span "Edit" at bounding box center [276, 379] width 13 height 14
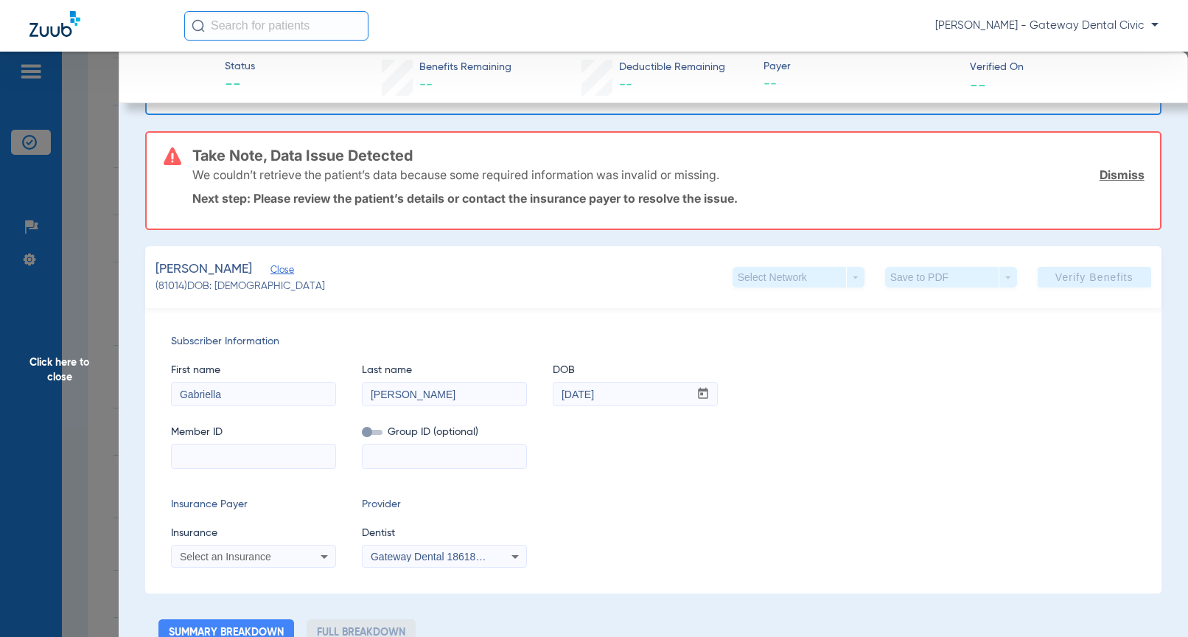
scroll to position [0, 0]
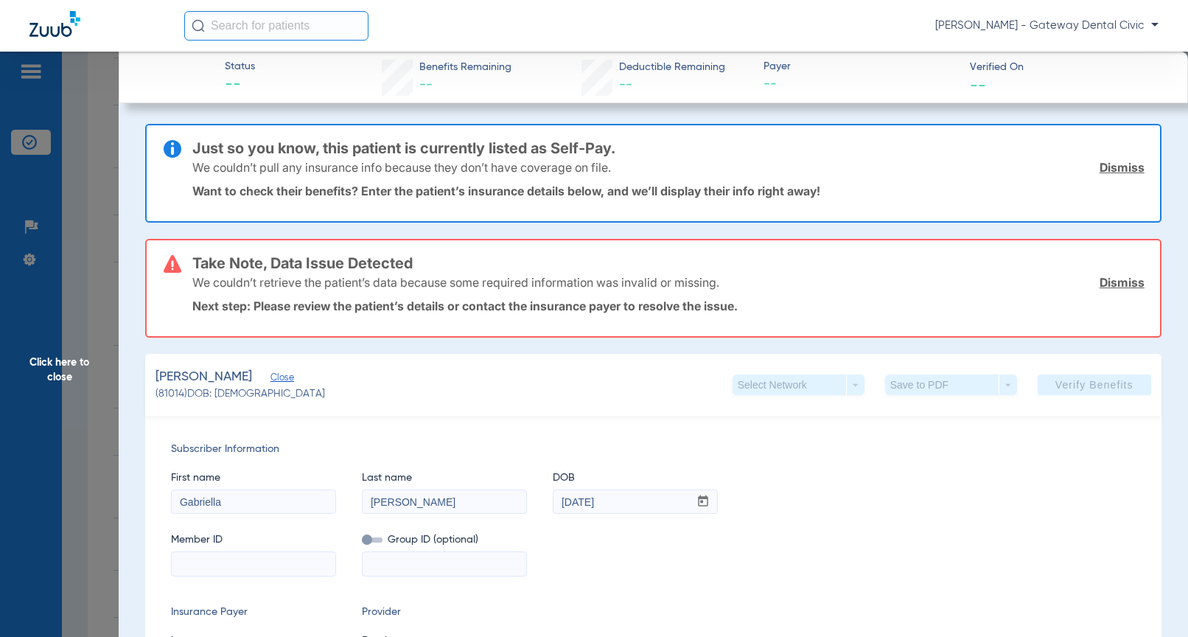
click at [1111, 168] on link "Dismiss" at bounding box center [1122, 167] width 45 height 15
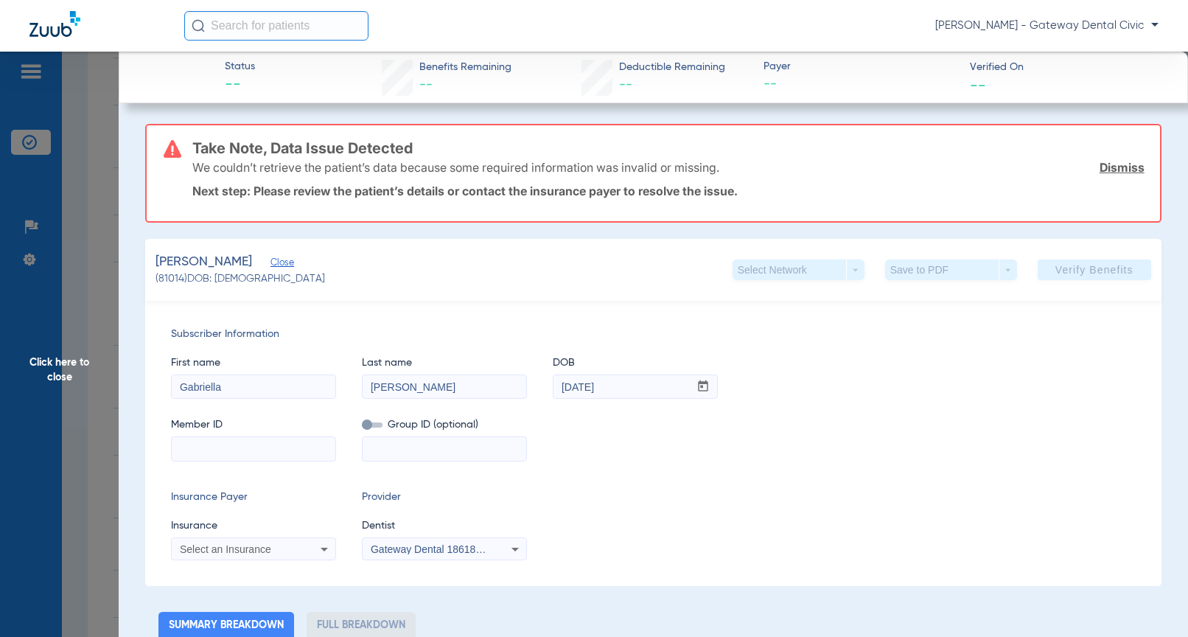
click at [1111, 168] on link "Dismiss" at bounding box center [1122, 167] width 45 height 15
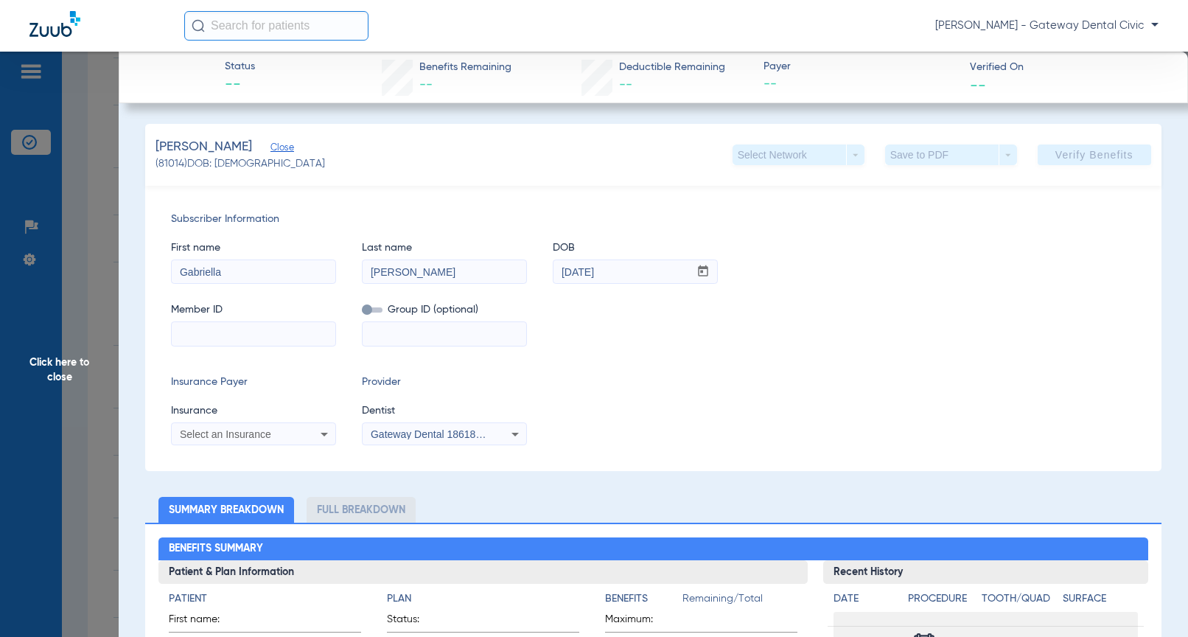
click at [279, 141] on div "Diaz, Gabriella Close (81014) DOB: 12/18/1998 Select Network arrow_drop_down Sa…" at bounding box center [653, 155] width 1016 height 62
click at [282, 153] on span "Close" at bounding box center [276, 149] width 13 height 14
